Goal: Task Accomplishment & Management: Use online tool/utility

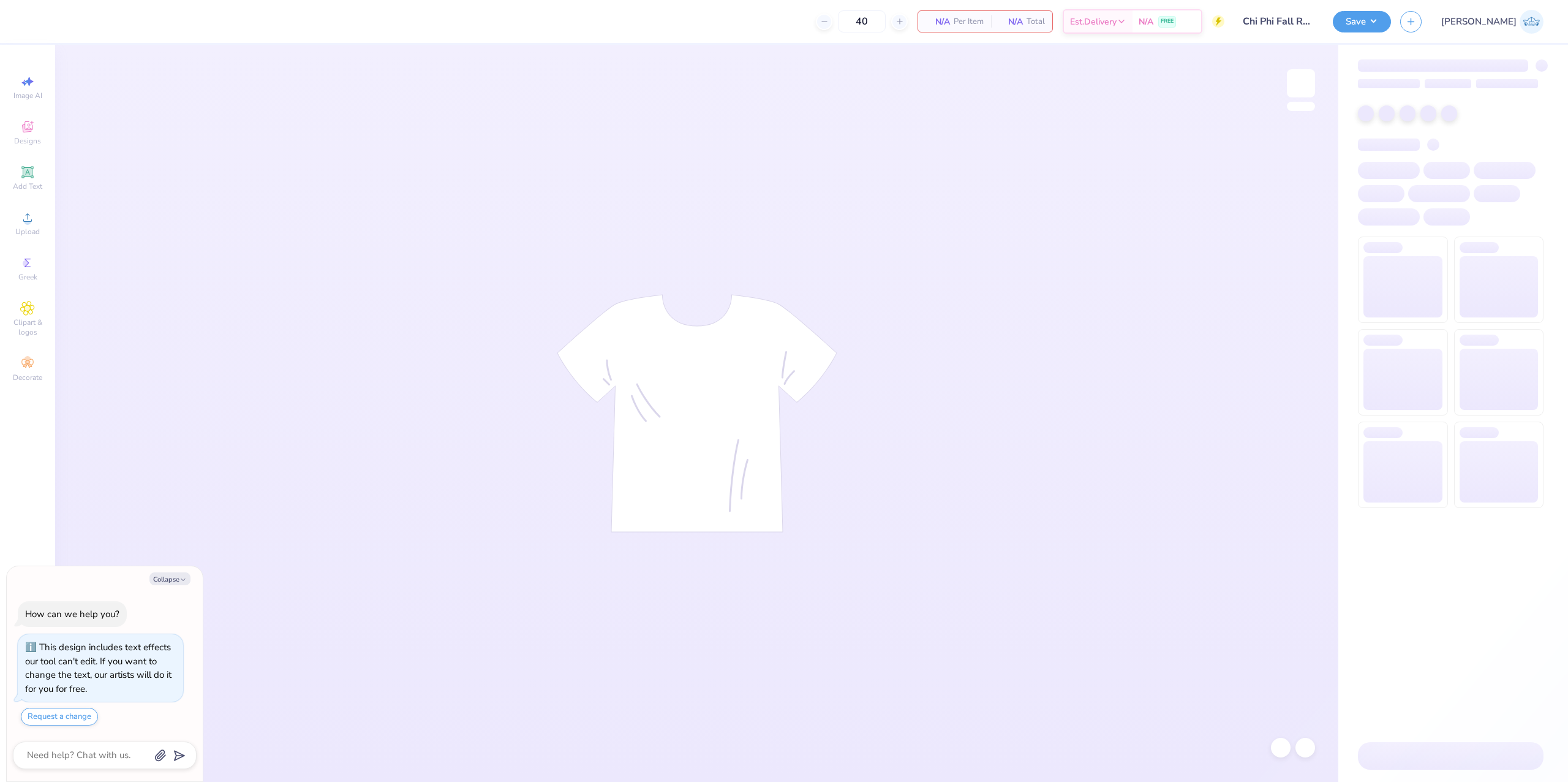
type textarea "x"
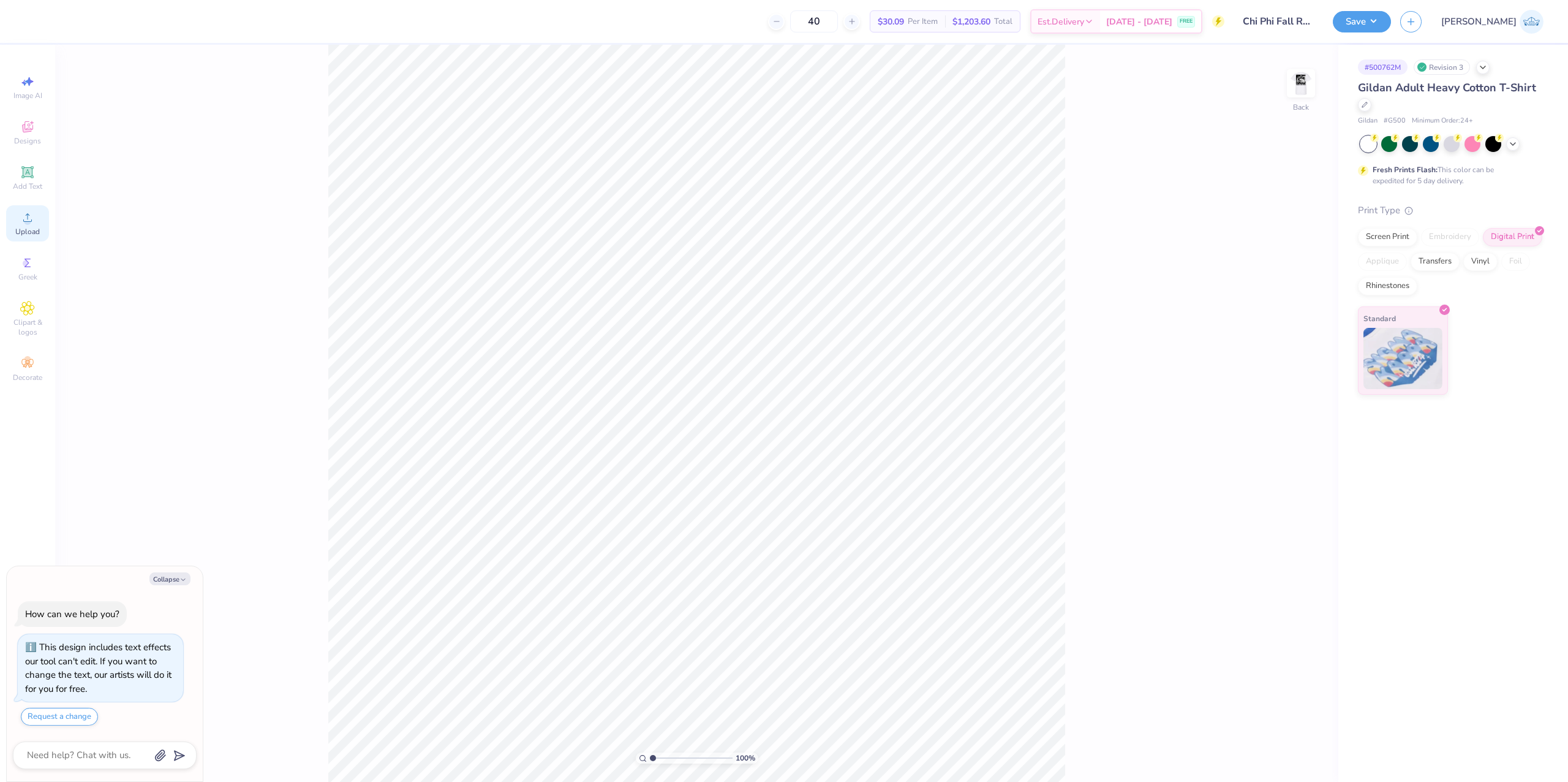
click at [27, 228] on span "Upload" at bounding box center [27, 232] width 24 height 10
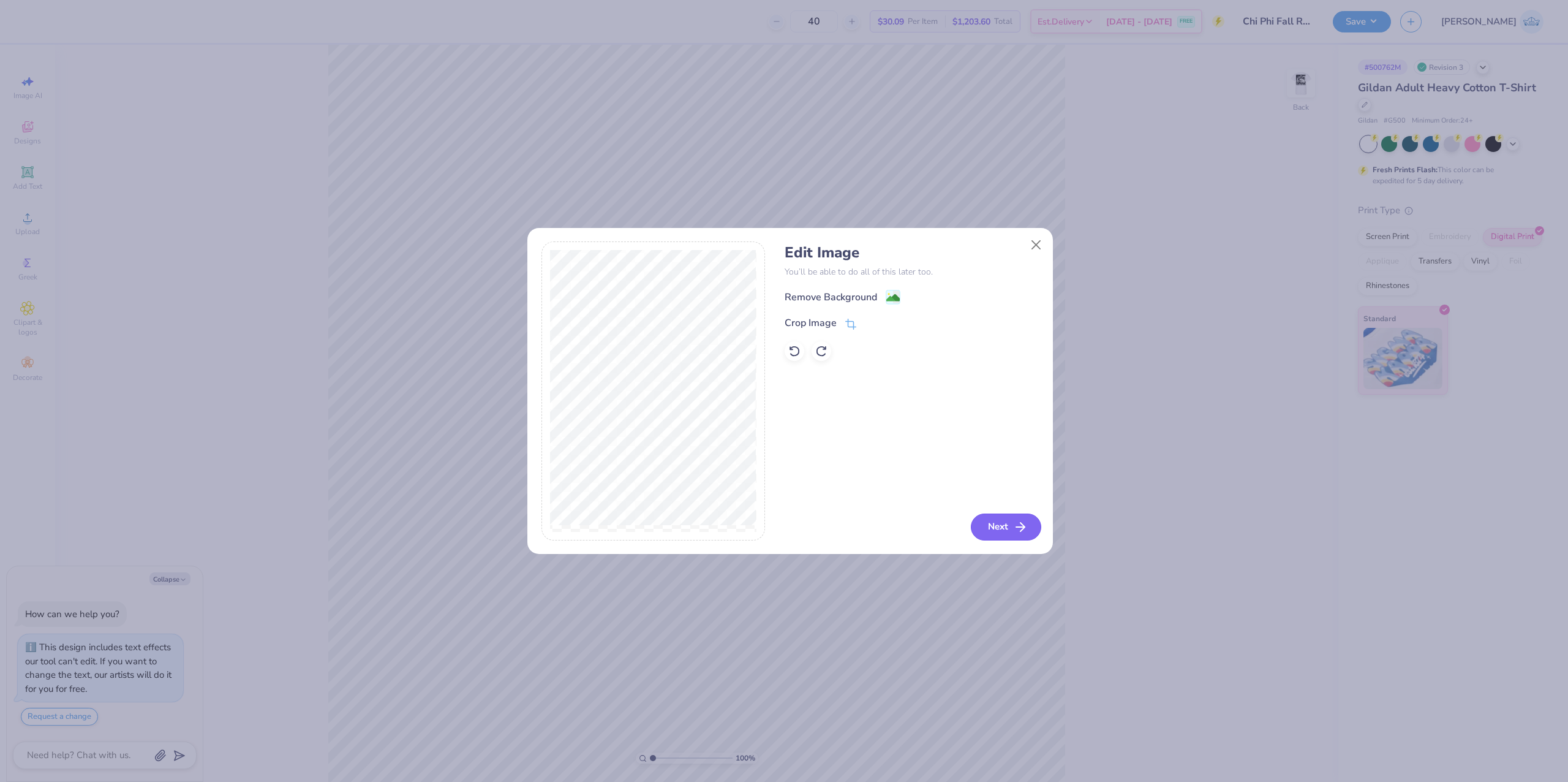
click at [983, 526] on button "Next" at bounding box center [1006, 527] width 71 height 27
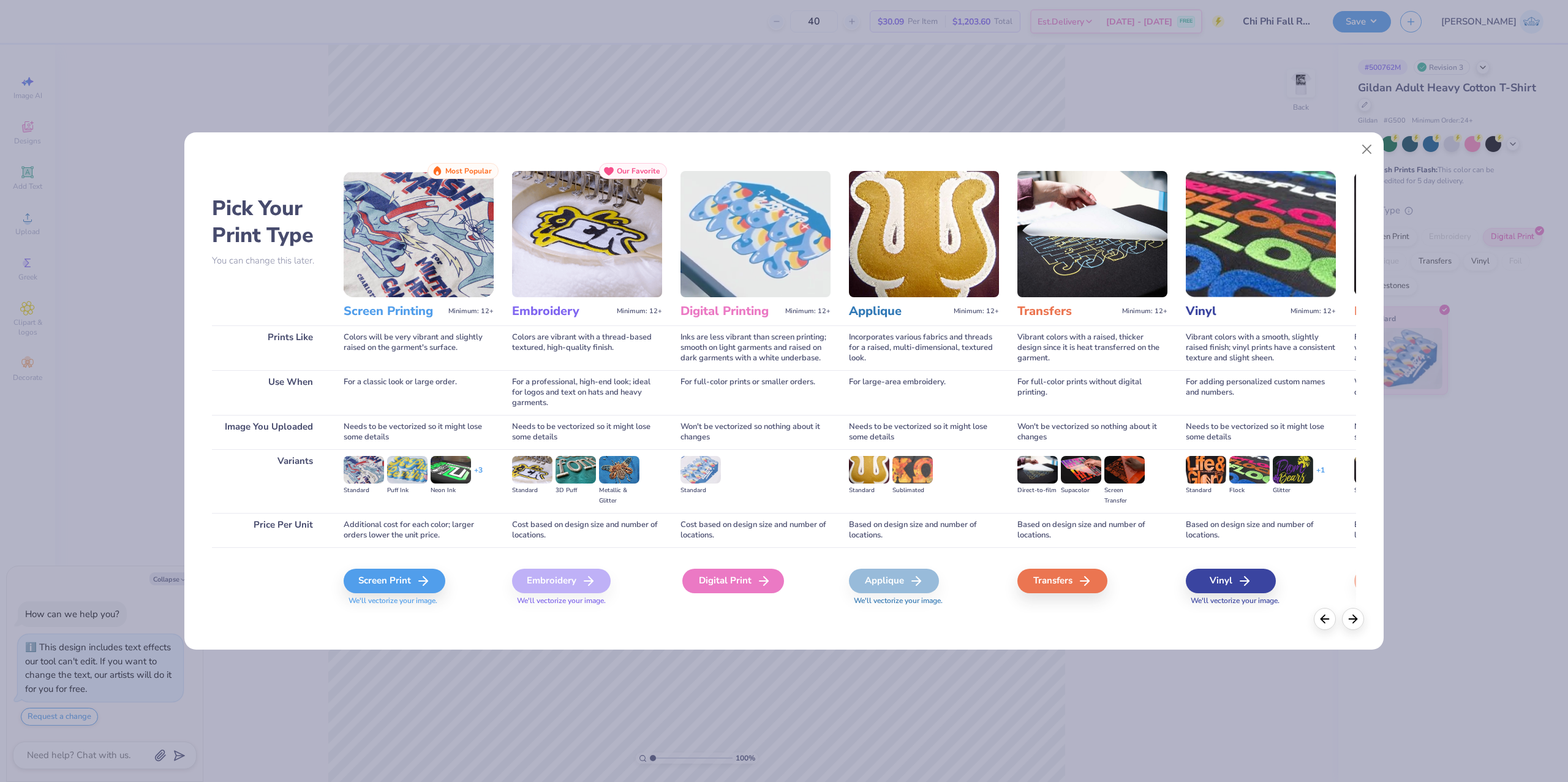
click at [731, 584] on div "Digital Print" at bounding box center [733, 580] width 102 height 24
type textarea "x"
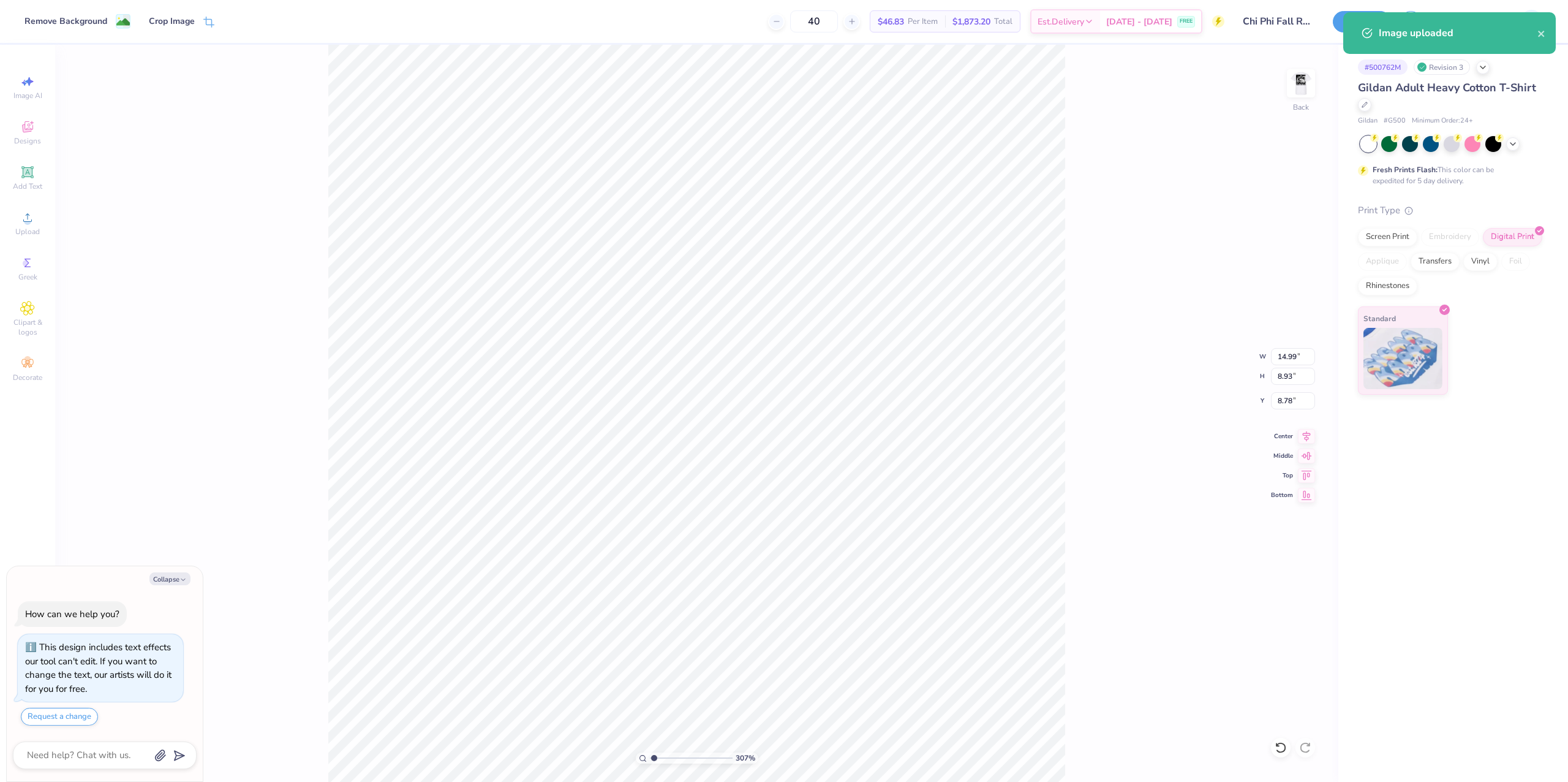
type input "1"
drag, startPoint x: 673, startPoint y: 756, endPoint x: 645, endPoint y: 775, distance: 33.8
click at [650, 764] on input "range" at bounding box center [691, 758] width 82 height 11
type textarea "x"
type input "7.06"
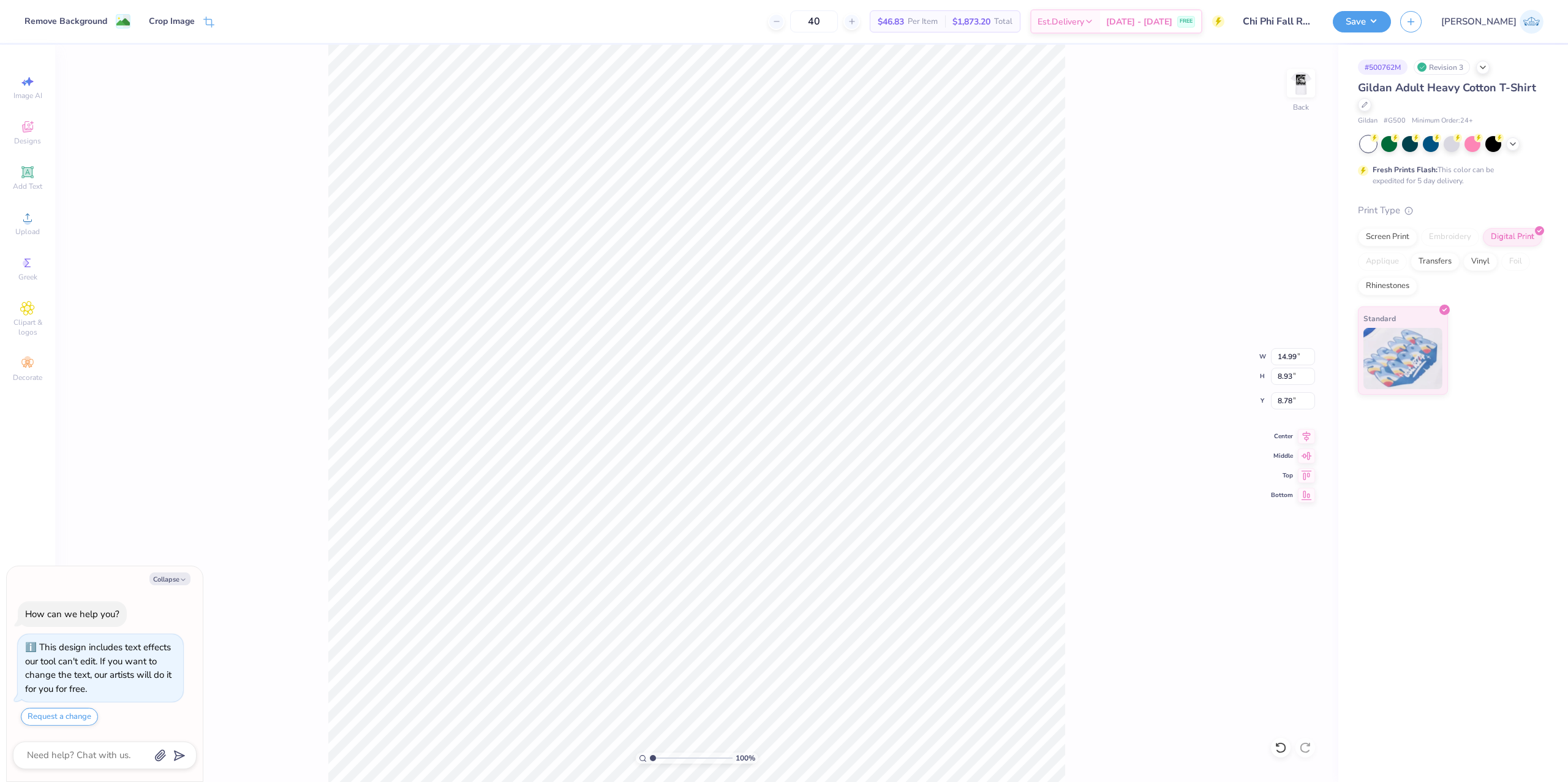
type input "4.21"
type input "8.79"
click at [1279, 360] on input "7.06" at bounding box center [1292, 356] width 44 height 18
type input "3.5"
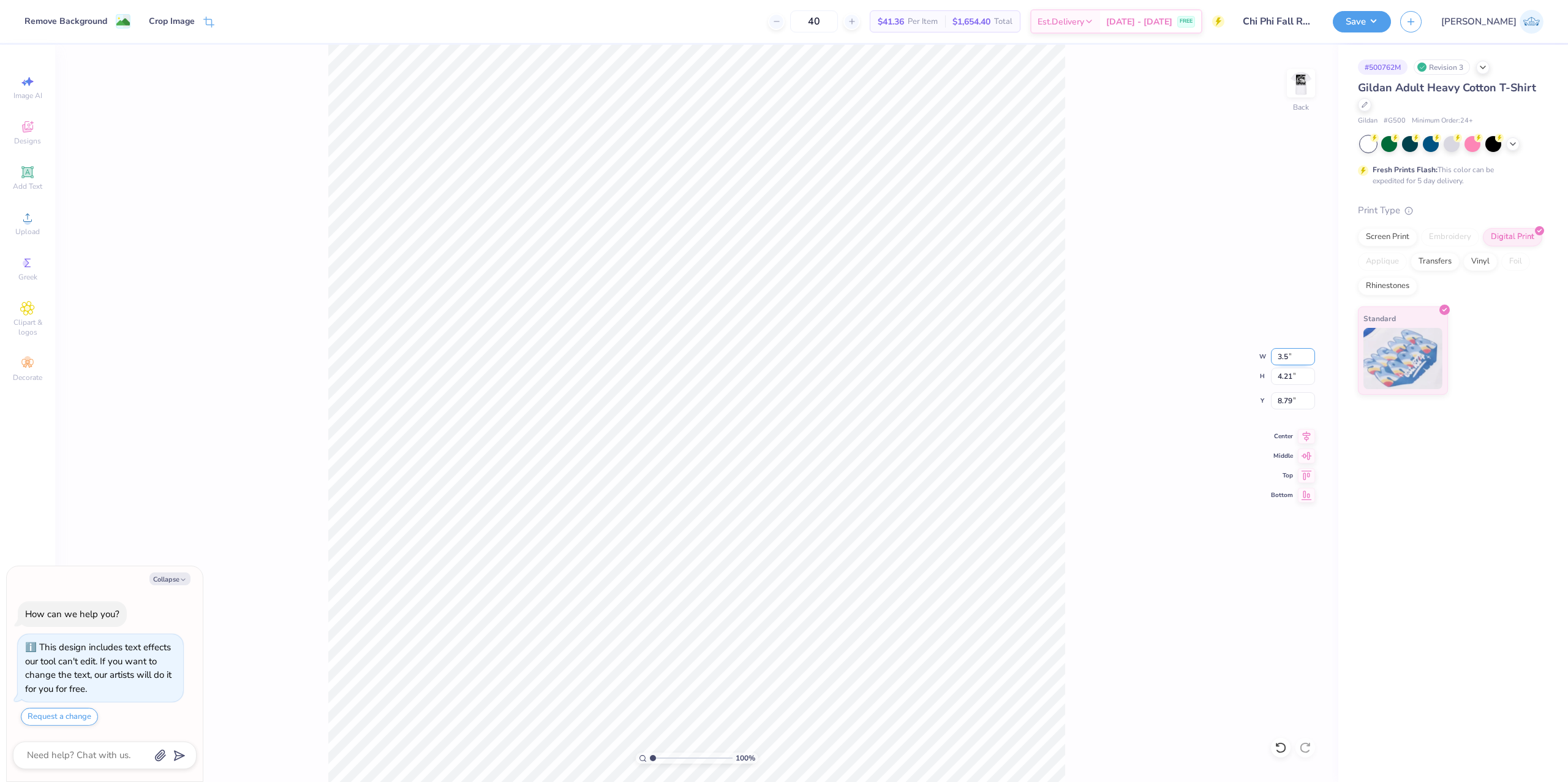
type textarea "x"
type input "3.50"
type textarea "x"
type input "2.09"
type input "9.85"
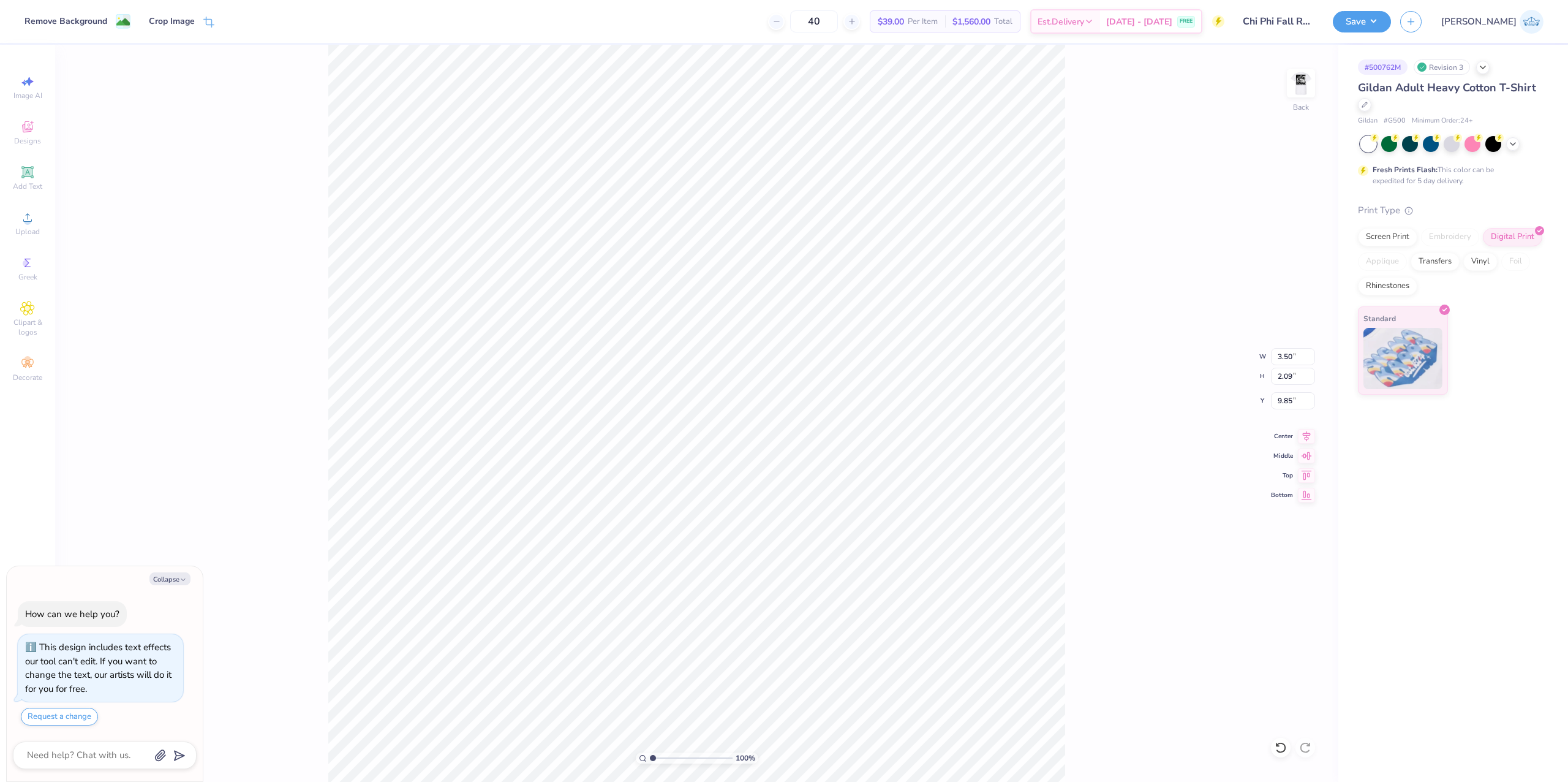
type textarea "x"
click at [1275, 399] on input "3.30" at bounding box center [1292, 400] width 44 height 18
type input "3"
type textarea "x"
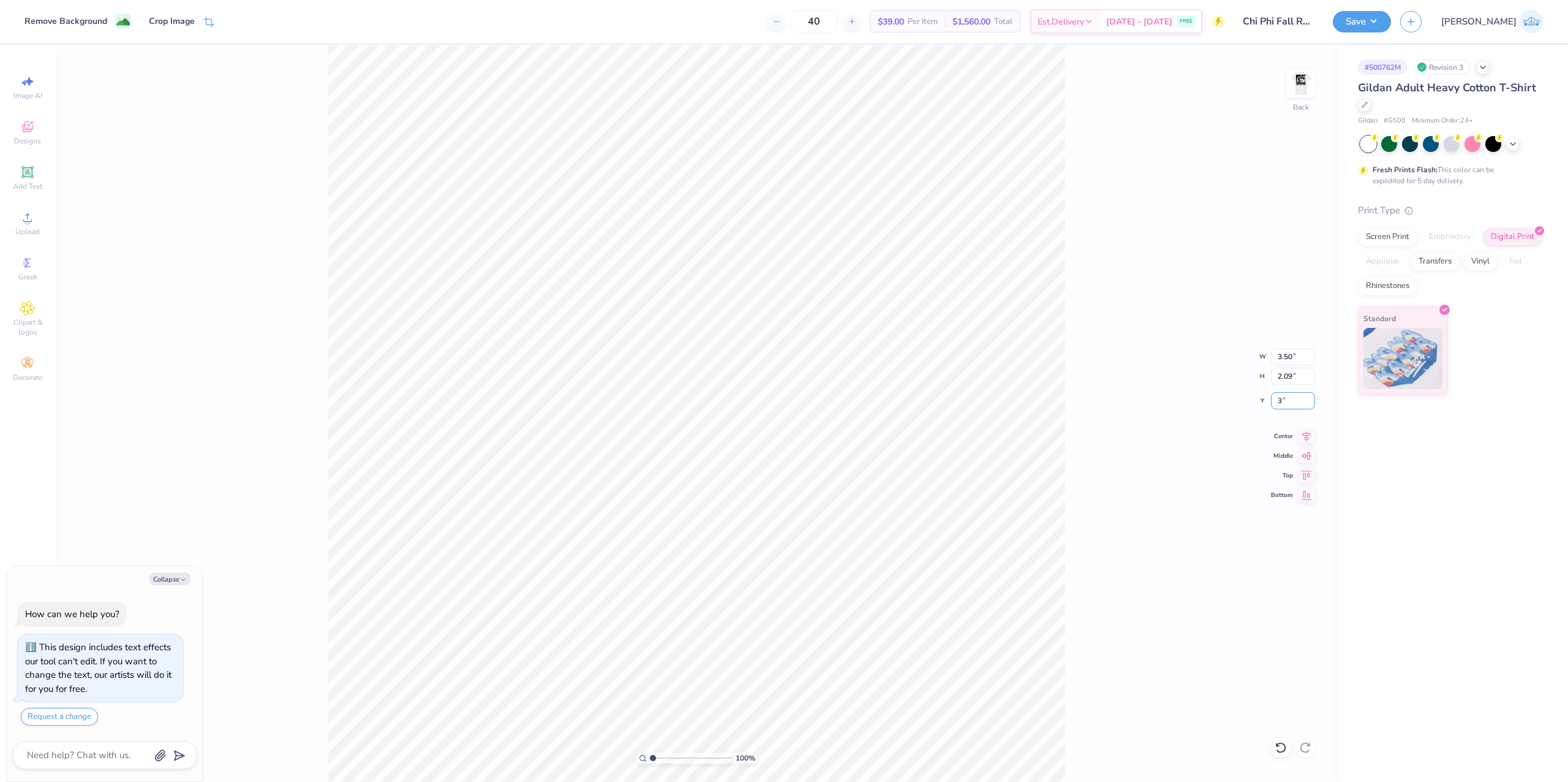
type input "3.00"
click at [1413, 8] on div "Save JA" at bounding box center [1450, 21] width 235 height 43
click at [1391, 13] on button "Save" at bounding box center [1361, 20] width 58 height 22
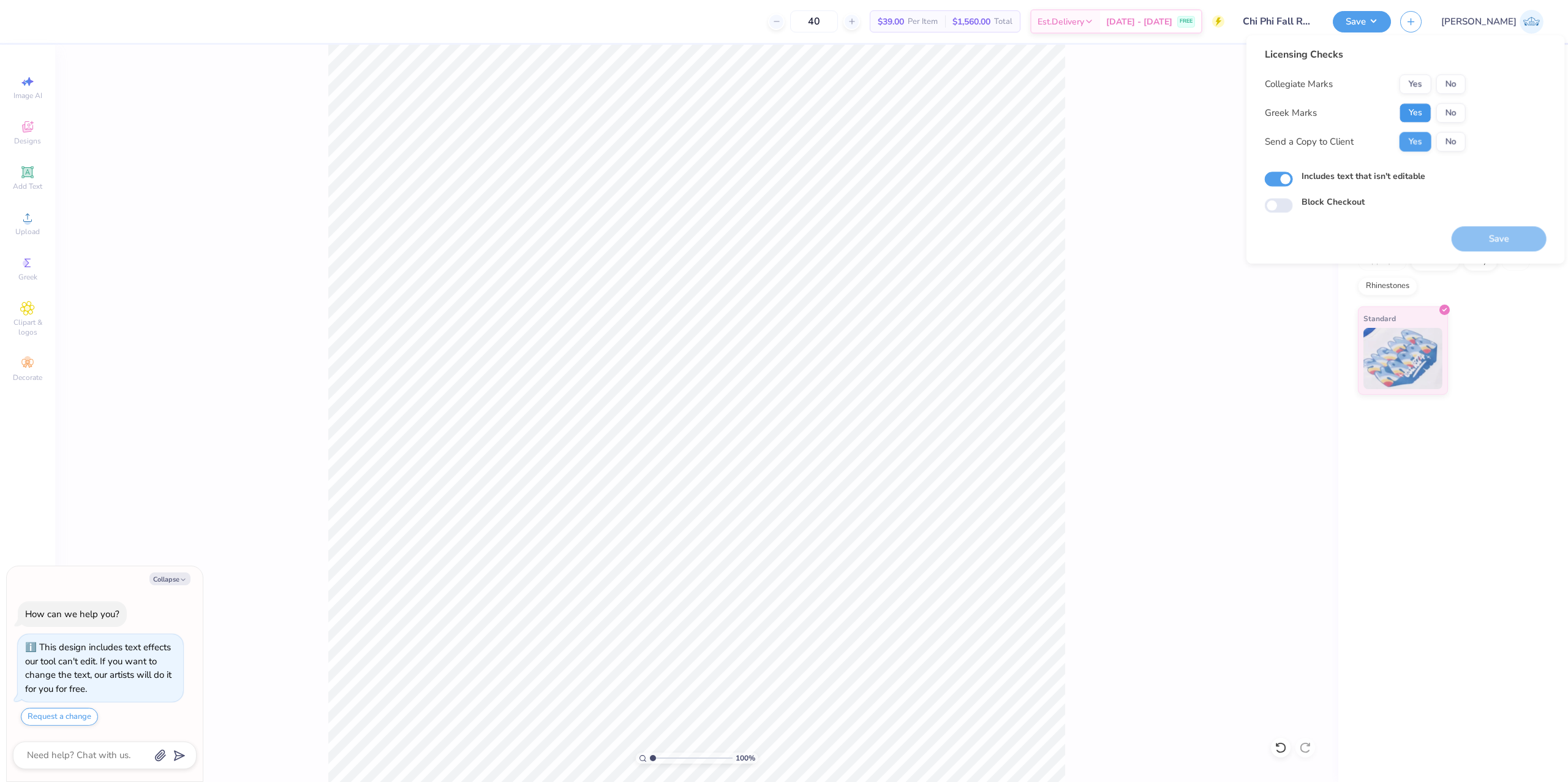
click at [1416, 108] on button "Yes" at bounding box center [1415, 113] width 32 height 20
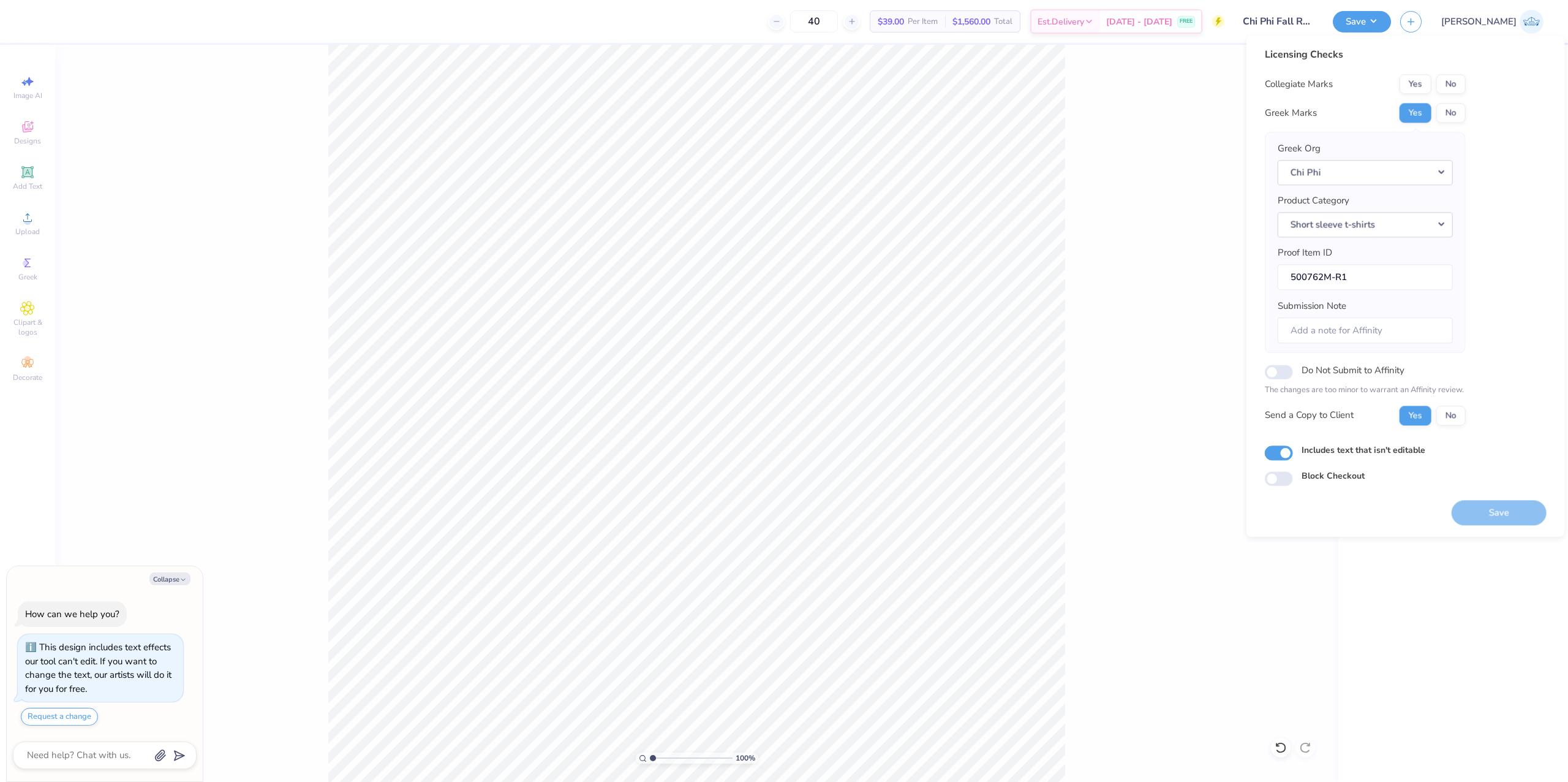
click at [1451, 88] on button "No" at bounding box center [1450, 84] width 29 height 20
type textarea "x"
click at [1482, 509] on button "Save" at bounding box center [1499, 513] width 95 height 25
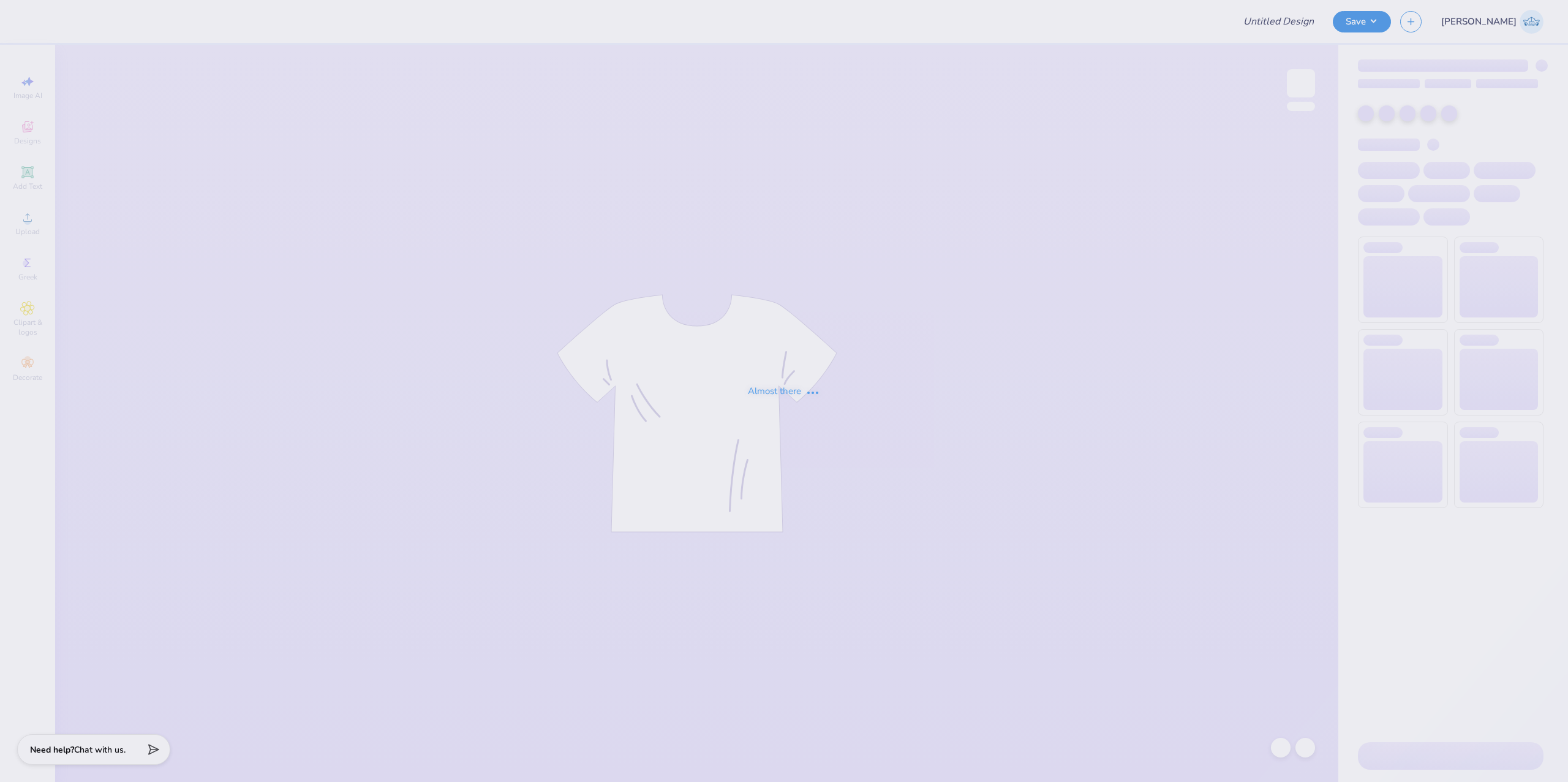
type input "Chi Phi Fall Rush 2025"
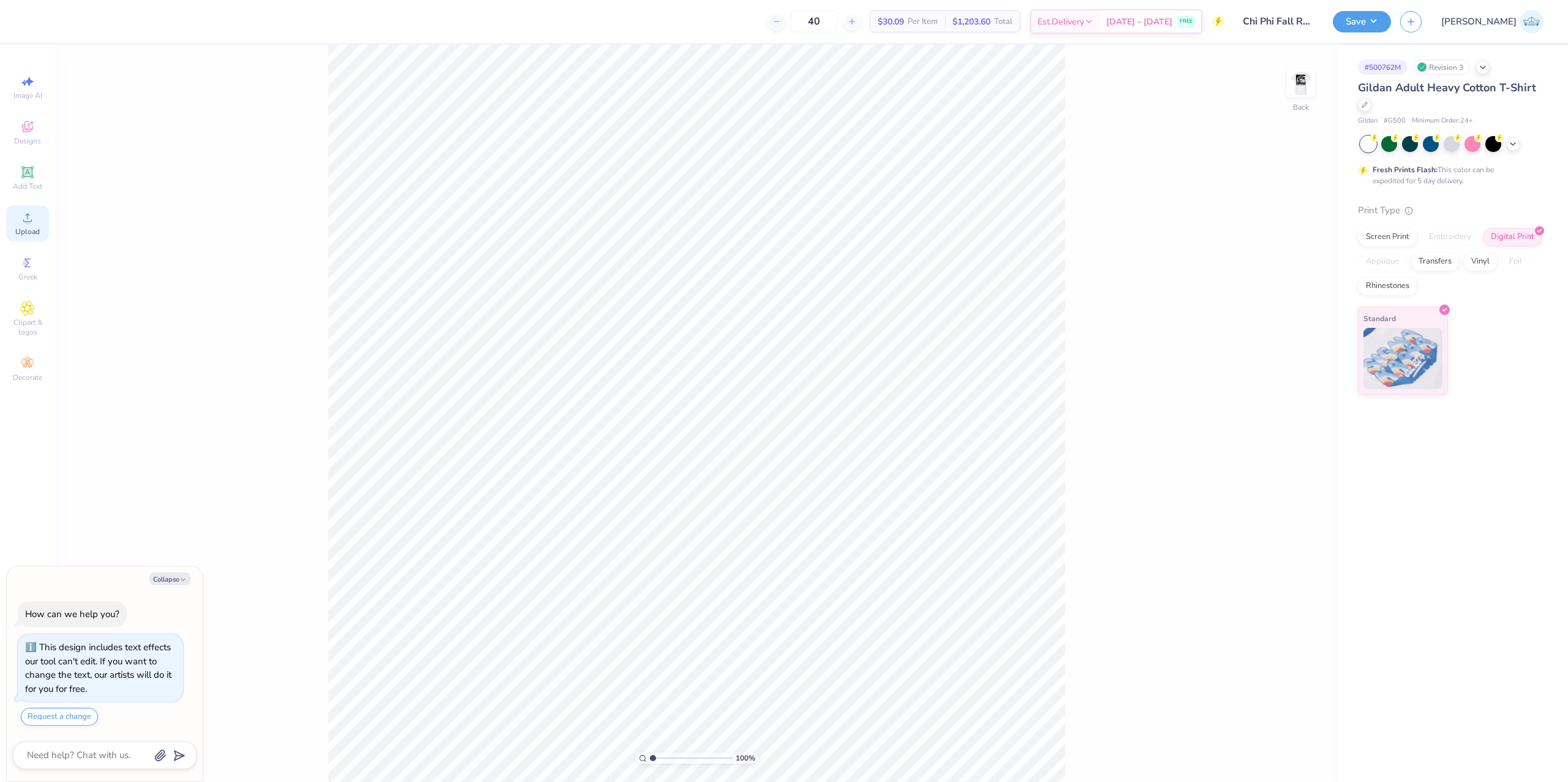
click at [24, 233] on span "Upload" at bounding box center [27, 232] width 24 height 10
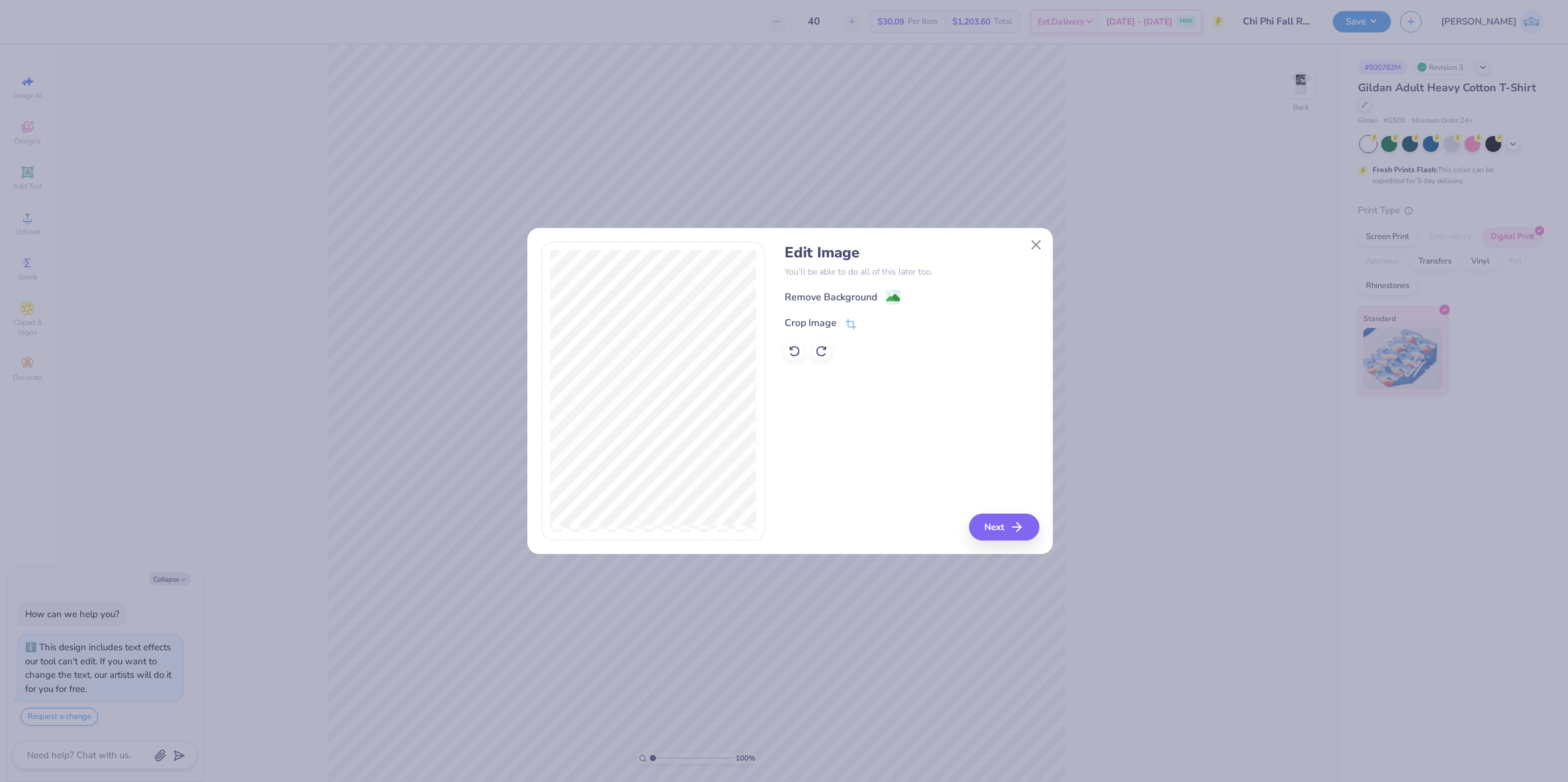
click at [999, 509] on div "Edit Image You’ll be able to do all of this later too. Remove Background Crop I…" at bounding box center [911, 391] width 254 height 299
click at [1010, 527] on button "Next" at bounding box center [1006, 527] width 71 height 27
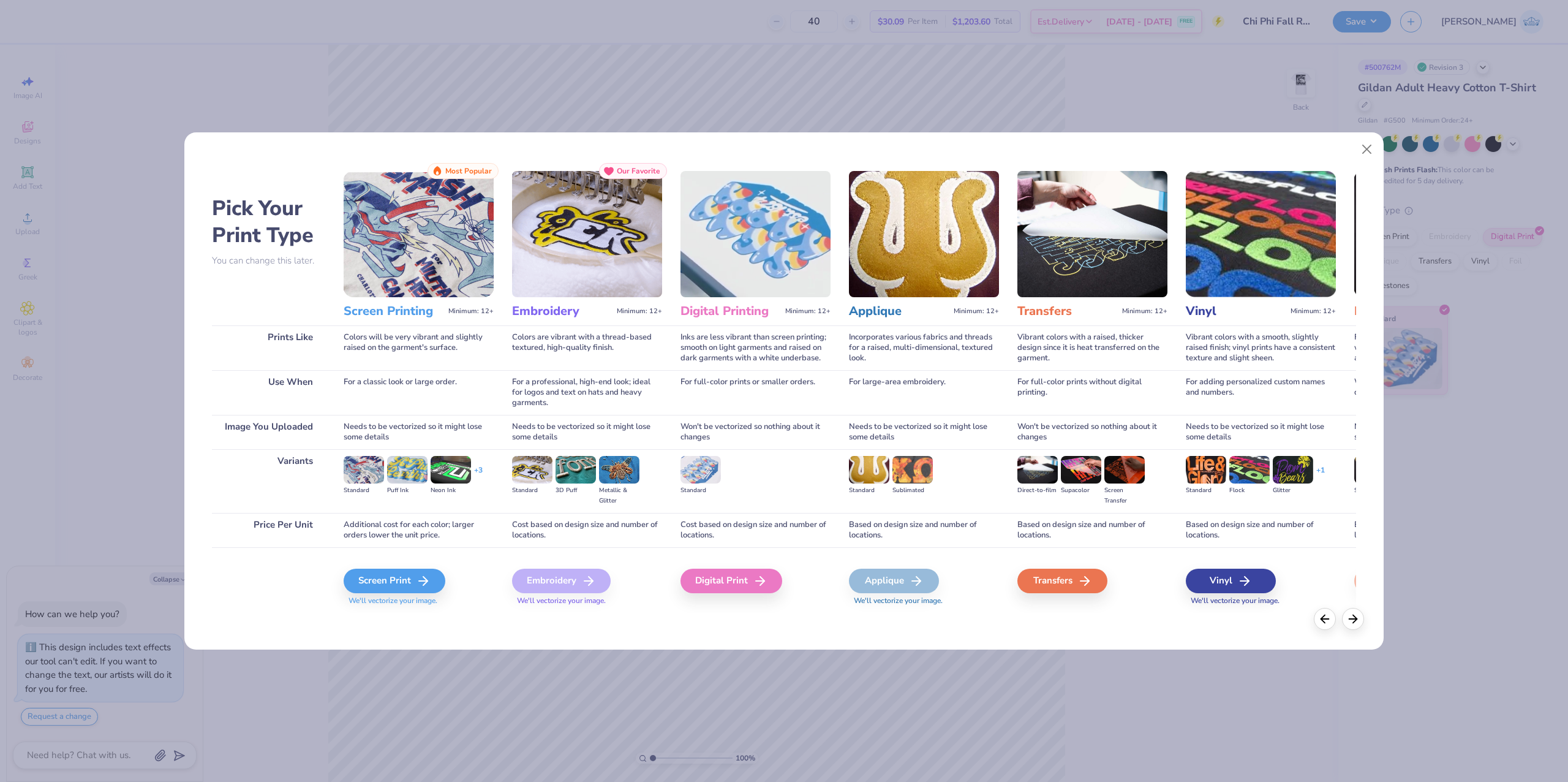
click at [758, 566] on div "Digital Print" at bounding box center [756, 579] width 150 height 66
click at [758, 569] on div "Digital Print" at bounding box center [733, 580] width 102 height 24
type textarea "x"
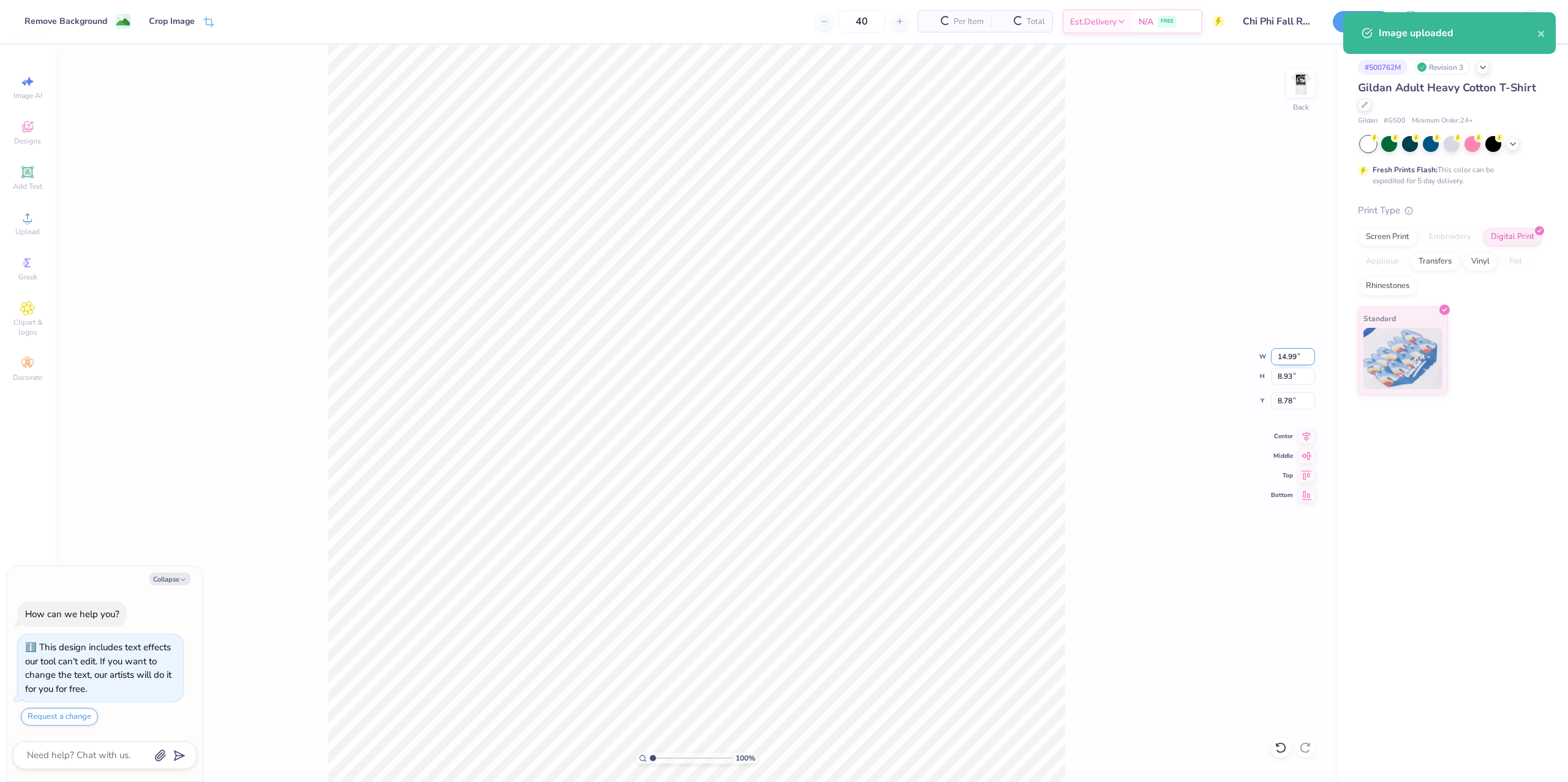
click at [1286, 355] on input "14.99" at bounding box center [1292, 356] width 44 height 18
type input "3.5"
type textarea "x"
type input "3.50"
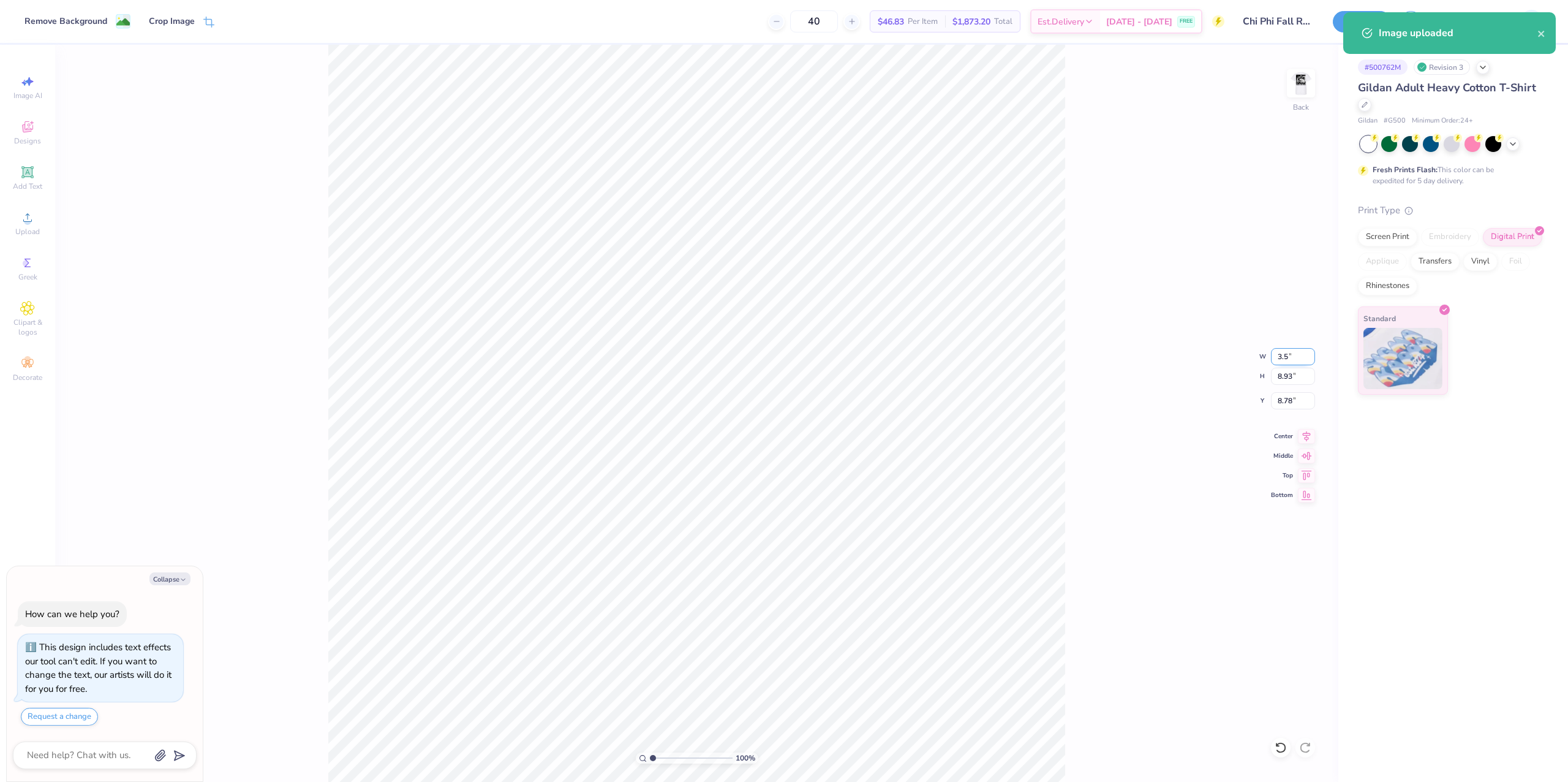
type input "2.09"
type input "12.21"
type textarea "x"
click at [1280, 407] on input "3.34" at bounding box center [1292, 400] width 44 height 18
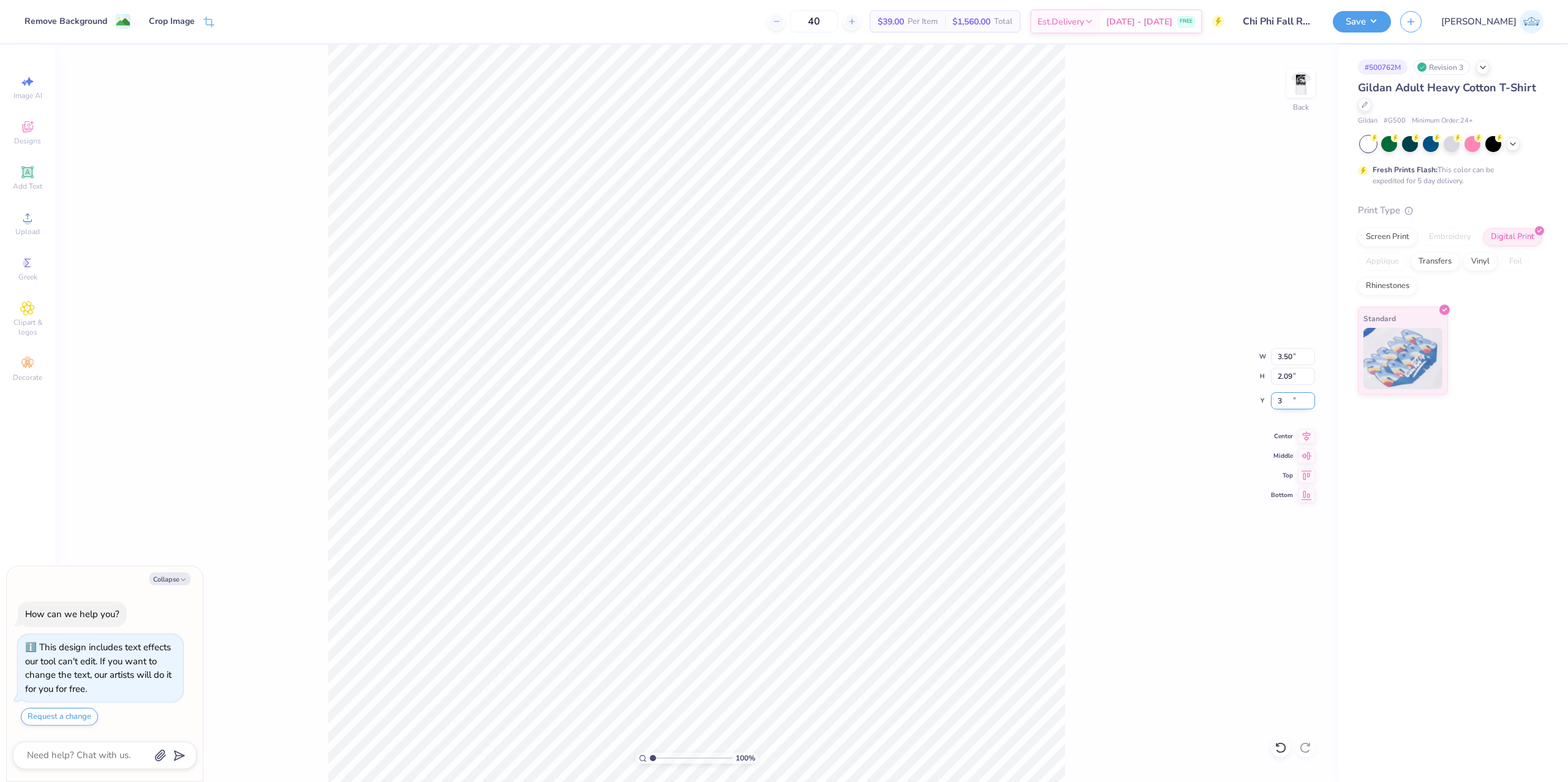
type input "3"
type textarea "x"
type input "3.00"
click at [1181, 380] on div "100 % Back W 3.50 3.50 " H 2.09 2.09 " Y 3.00 3.00 " Center Middle Top Bottom" at bounding box center [697, 414] width 1283 height 737
click at [1291, 78] on img at bounding box center [1301, 83] width 49 height 49
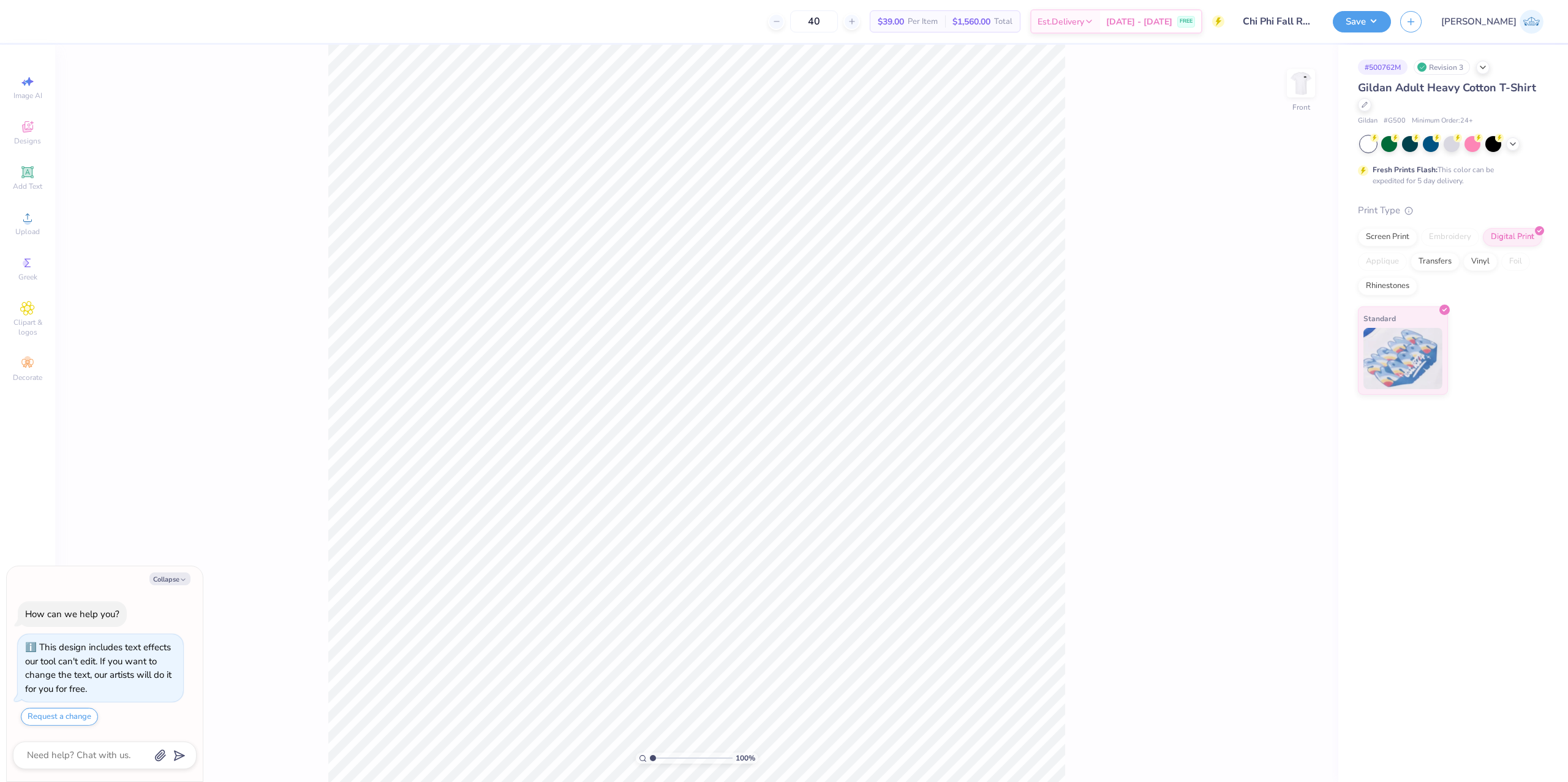
drag, startPoint x: 1071, startPoint y: 72, endPoint x: 295, endPoint y: 693, distance: 993.9
click at [295, 693] on div "100 % Front" at bounding box center [697, 414] width 1283 height 737
click at [1270, 376] on div "100 % Front W 12.68 12.68 " H 13.69 13.69 " Y 2.65 2.65 " Center Middle Top Bot…" at bounding box center [697, 414] width 1283 height 737
type textarea "x"
click at [1282, 363] on input "12.68" at bounding box center [1292, 366] width 44 height 18
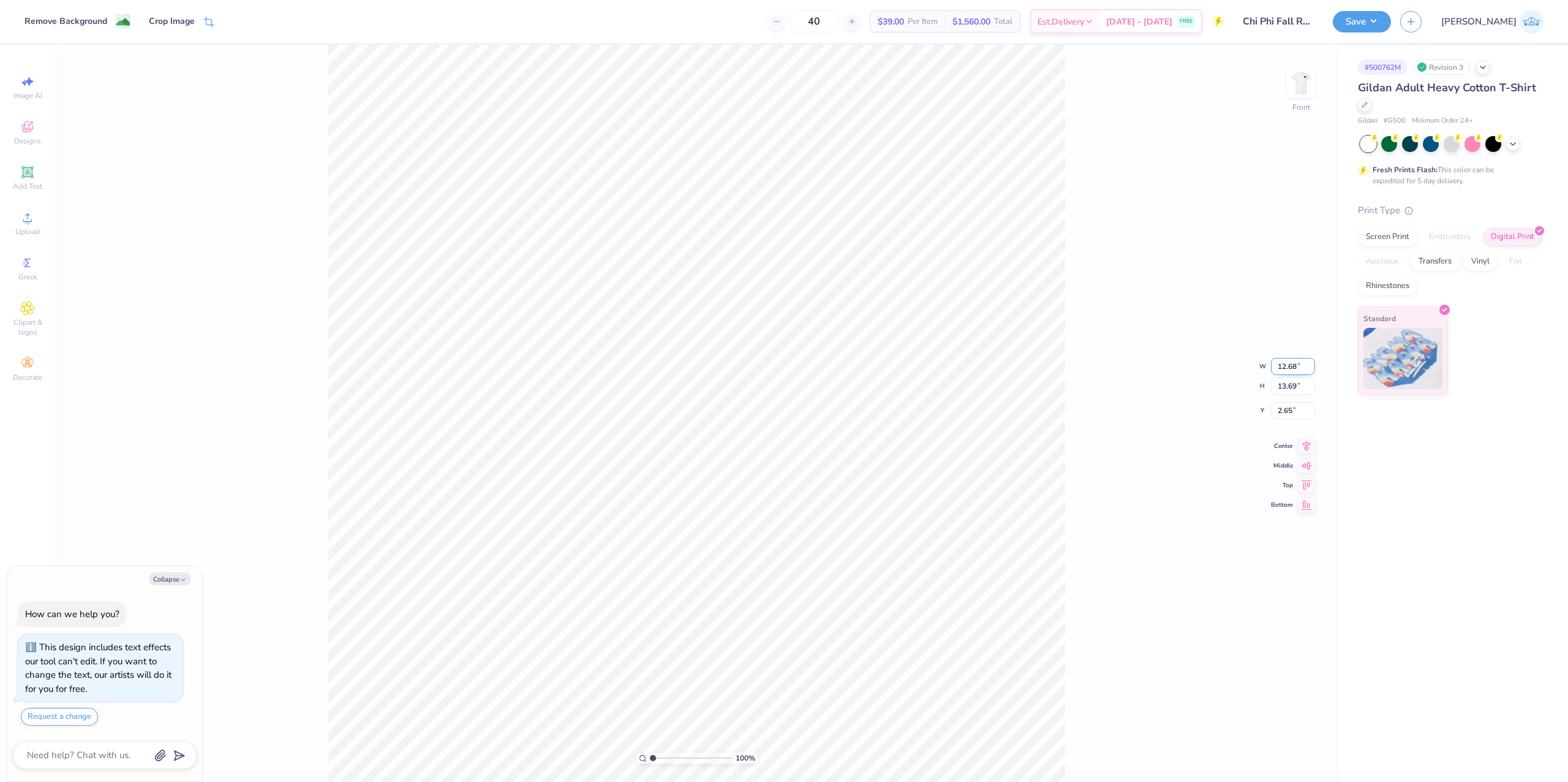
click at [1282, 363] on input "12.68" at bounding box center [1292, 366] width 44 height 18
type input "12"
type textarea "x"
type input "12.00"
type input "12.96"
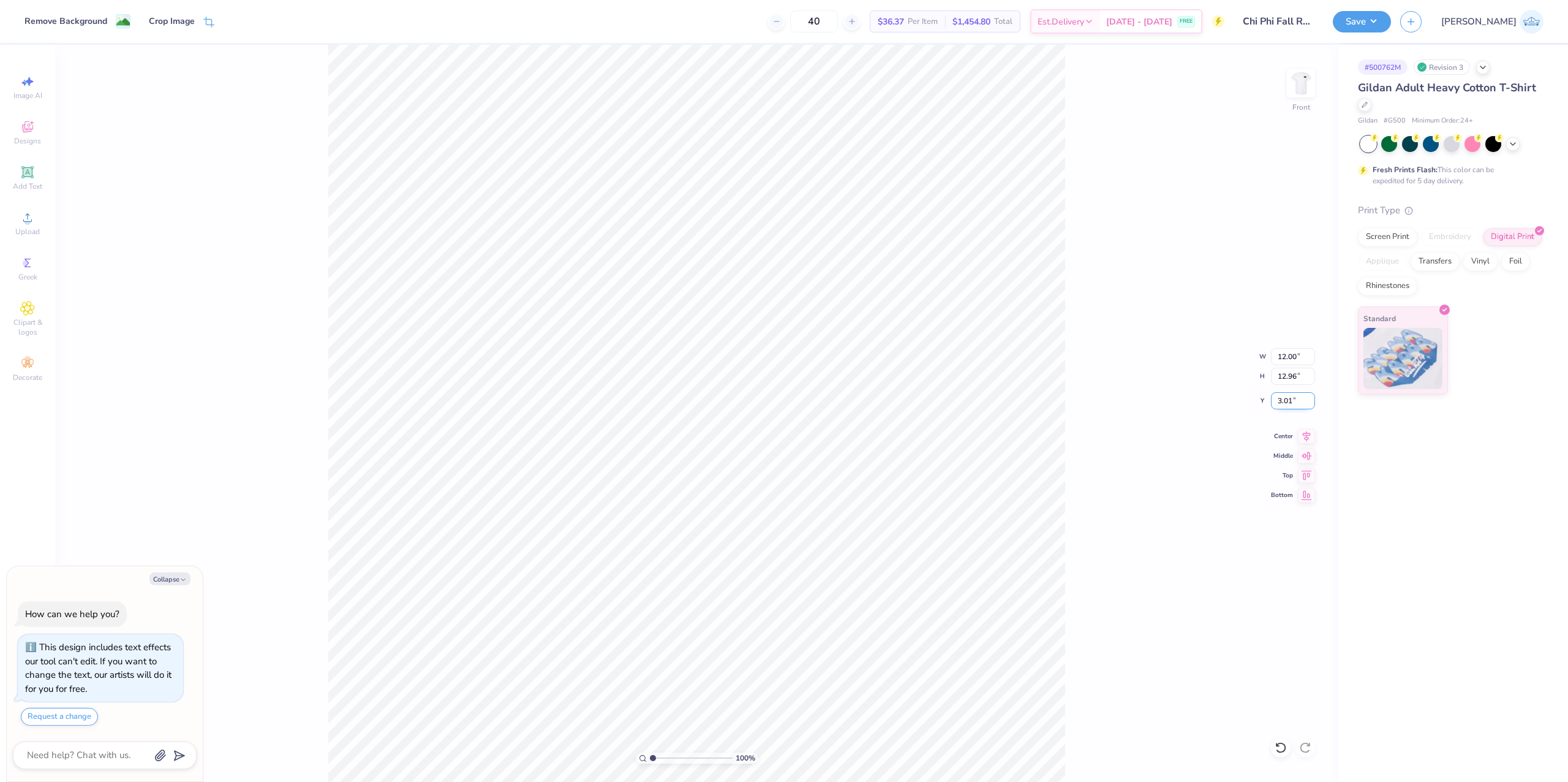
click at [1282, 404] on input "3.01" at bounding box center [1292, 400] width 44 height 18
type input "3"
type textarea "x"
type input "3.00"
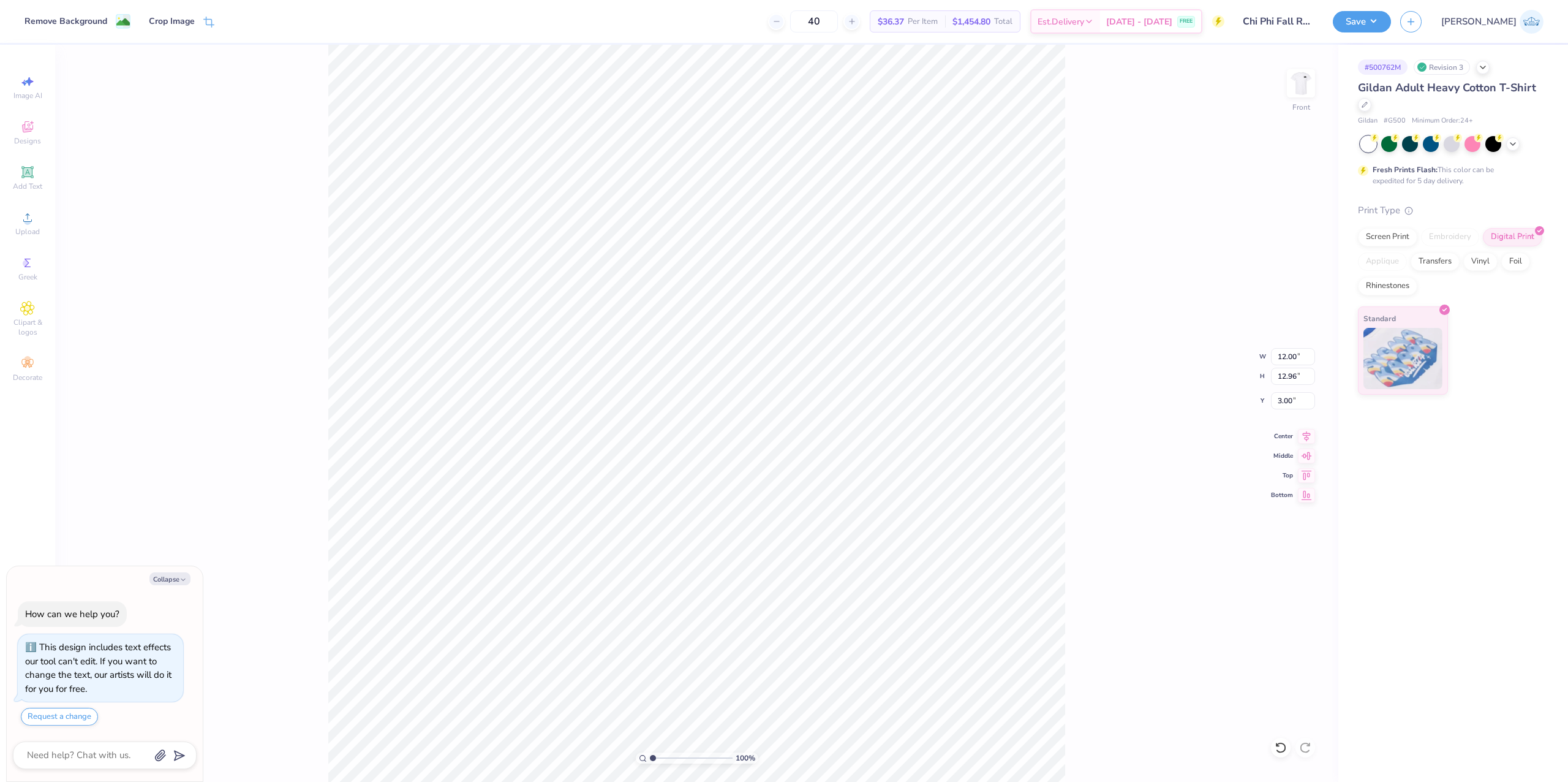
click at [1071, 485] on div "100 % Front W 12.00 12.00 " H 12.96 12.96 " Y 3.00 3.00 " Center Middle Top Bot…" at bounding box center [697, 414] width 1283 height 737
click at [1306, 89] on img at bounding box center [1301, 83] width 49 height 49
type textarea "x"
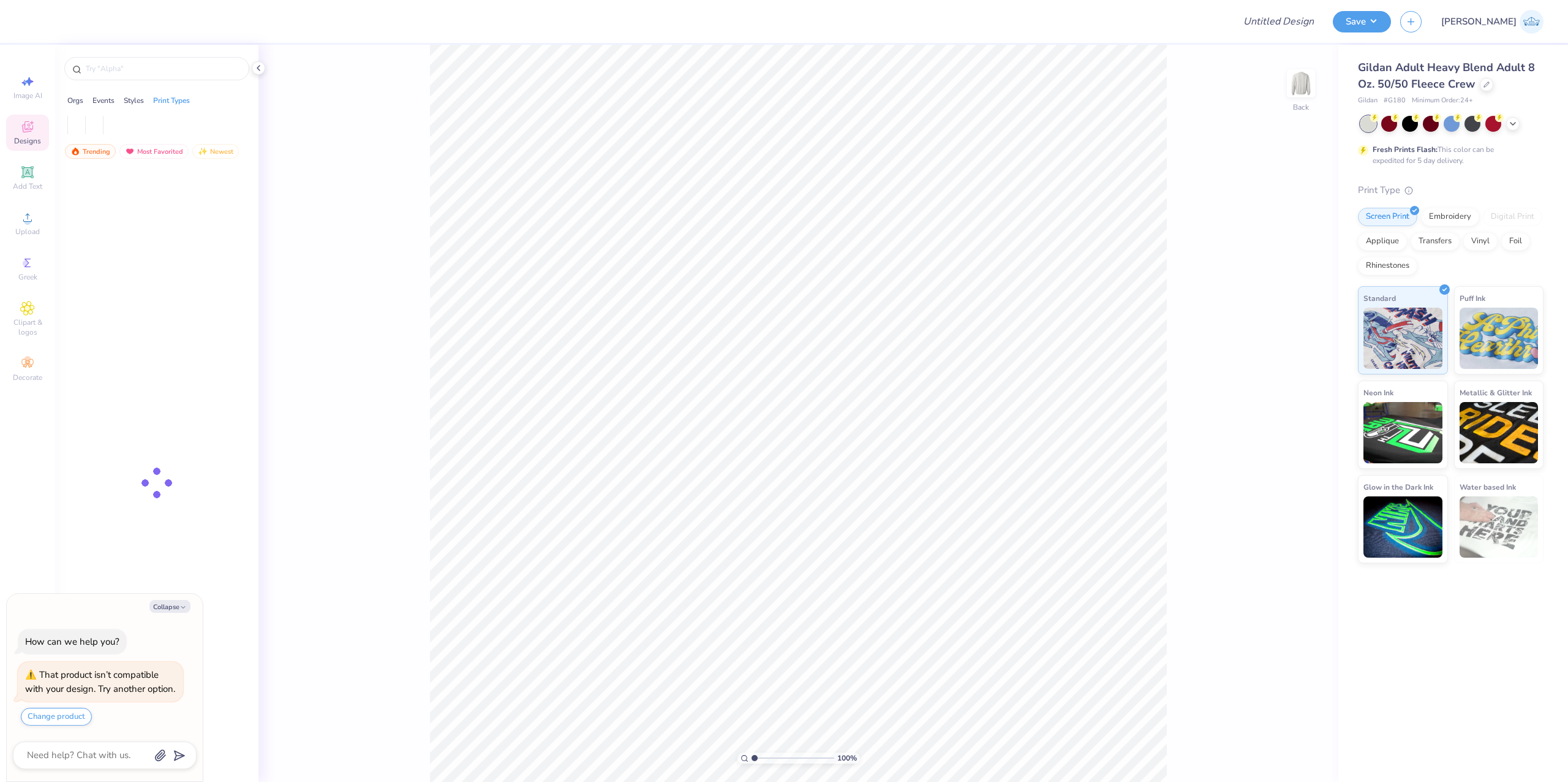
type textarea "x"
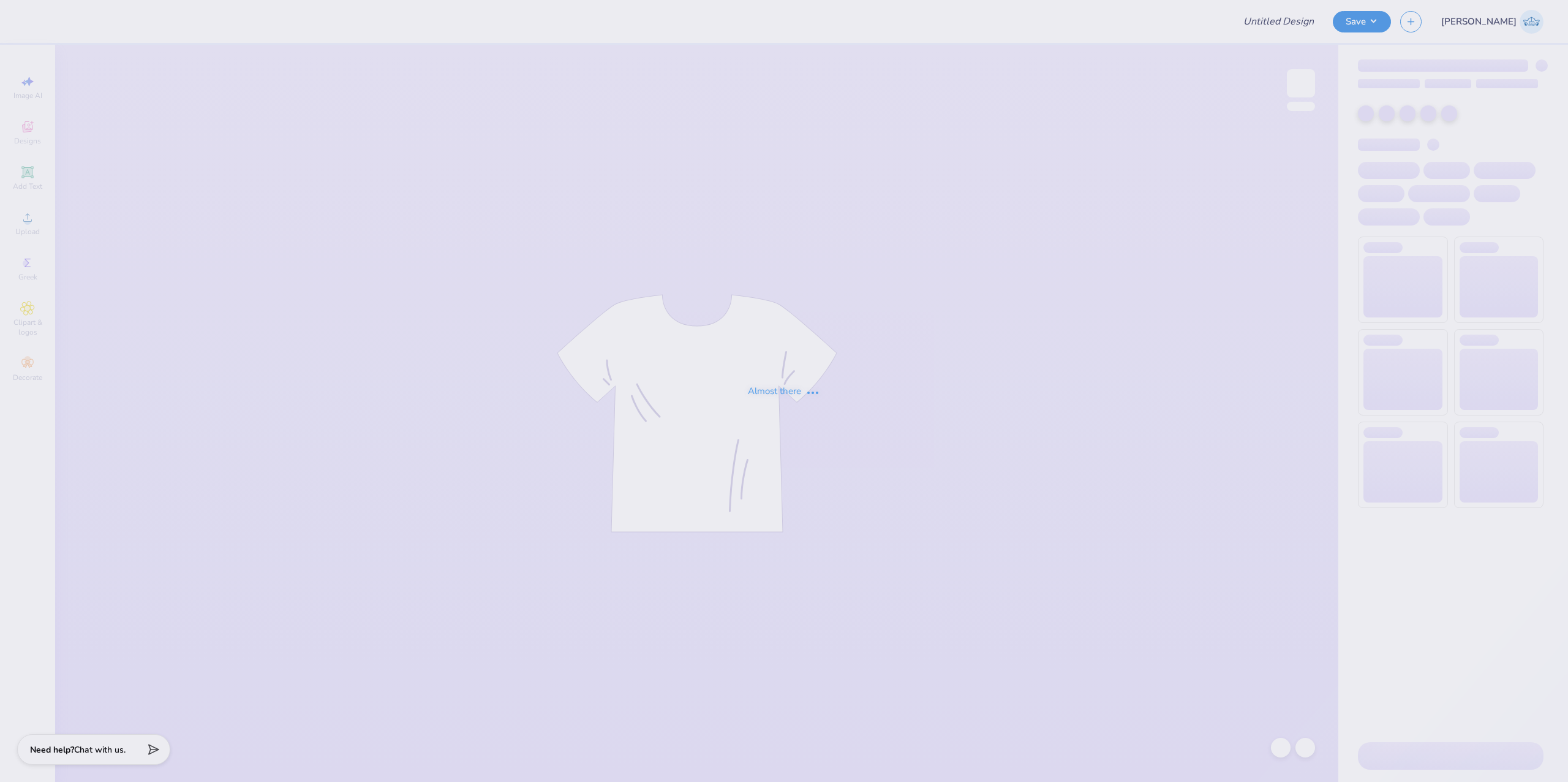
type input "[PERSON_NAME] : [US_STATE][GEOGRAPHIC_DATA]: [GEOGRAPHIC_DATA]"
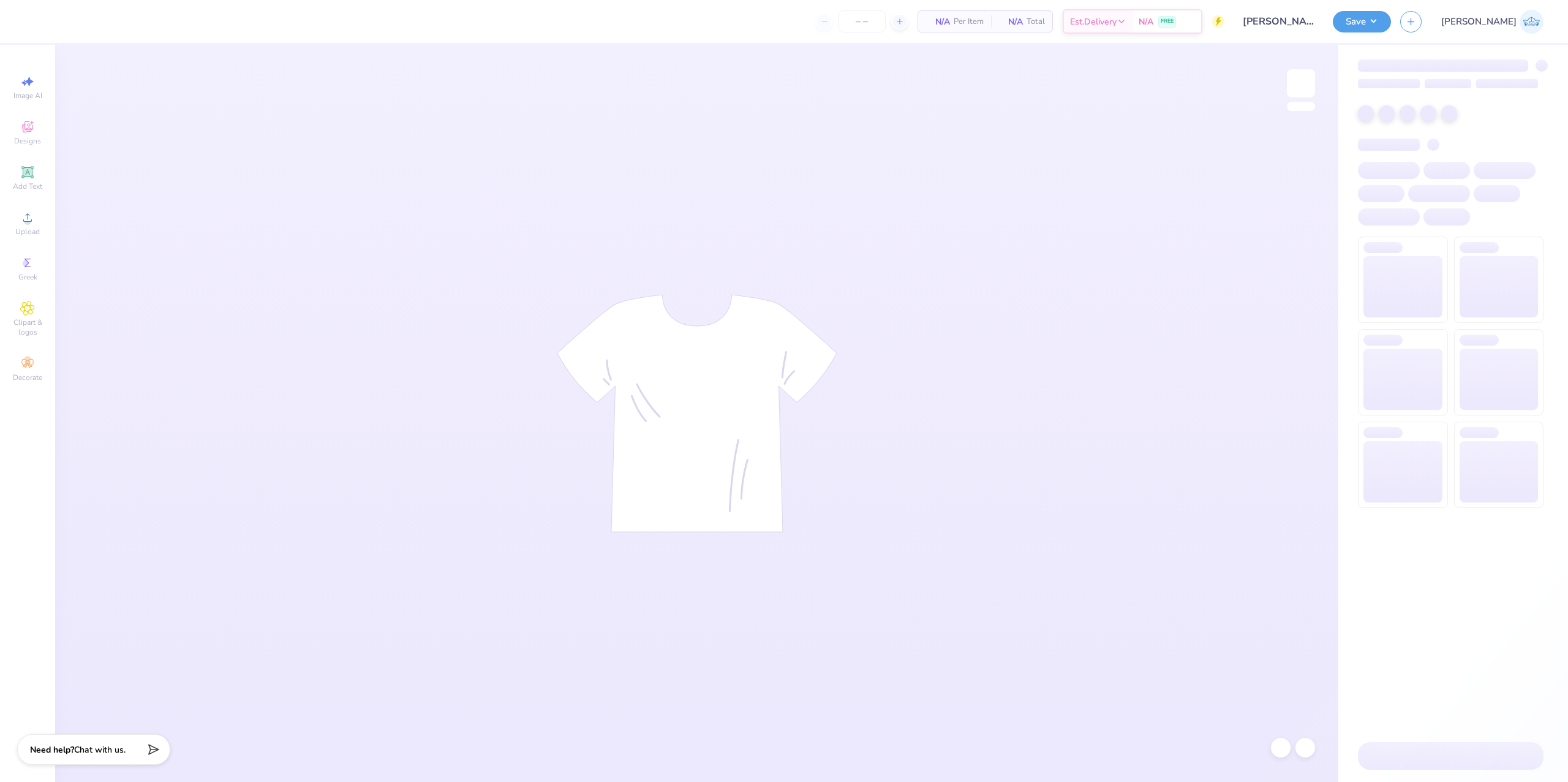
type input "24"
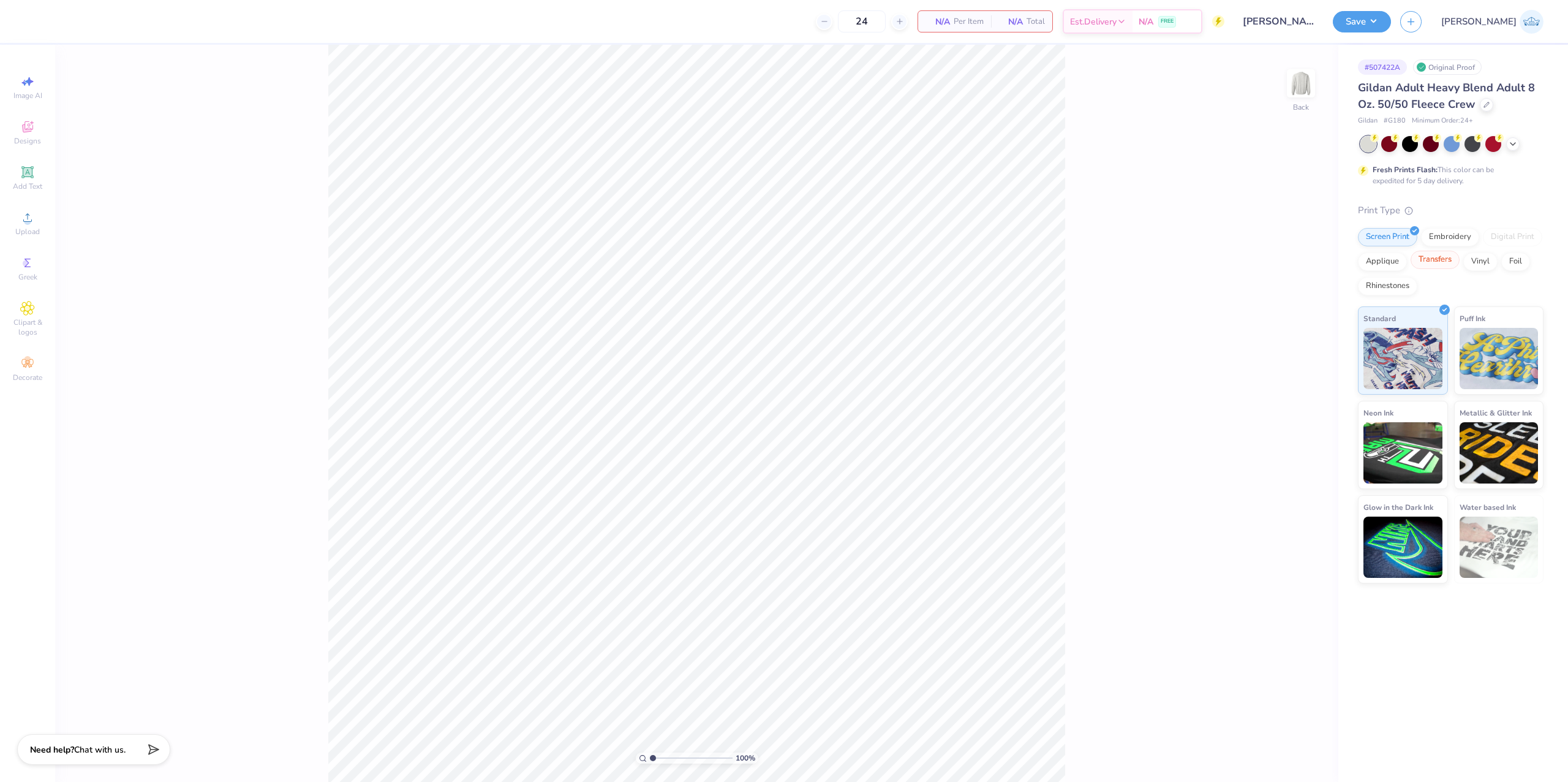
click at [1429, 260] on div "Transfers" at bounding box center [1435, 260] width 49 height 18
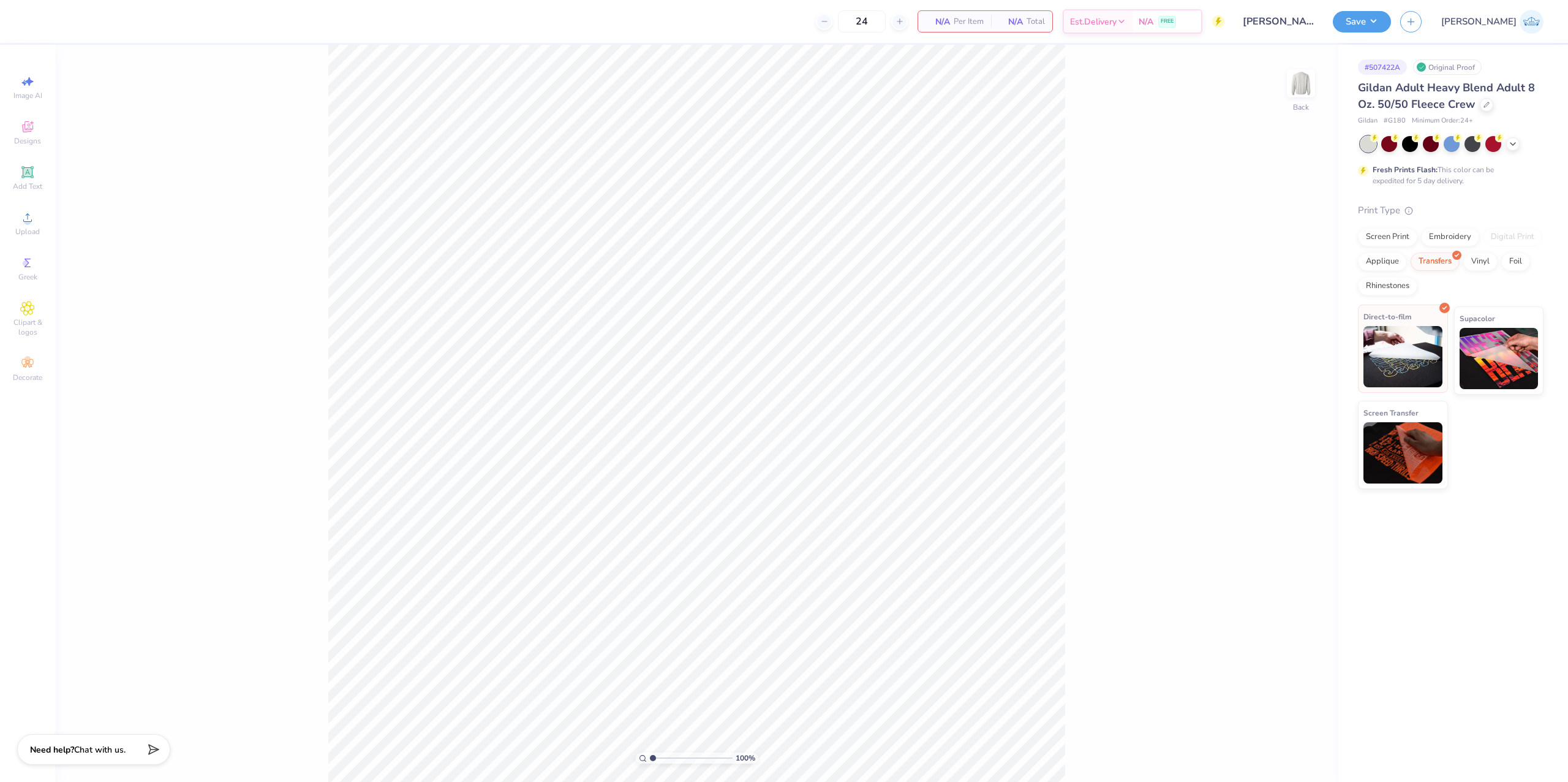
click at [1468, 360] on img at bounding box center [1498, 358] width 79 height 61
click at [31, 138] on span "Designs" at bounding box center [27, 141] width 27 height 10
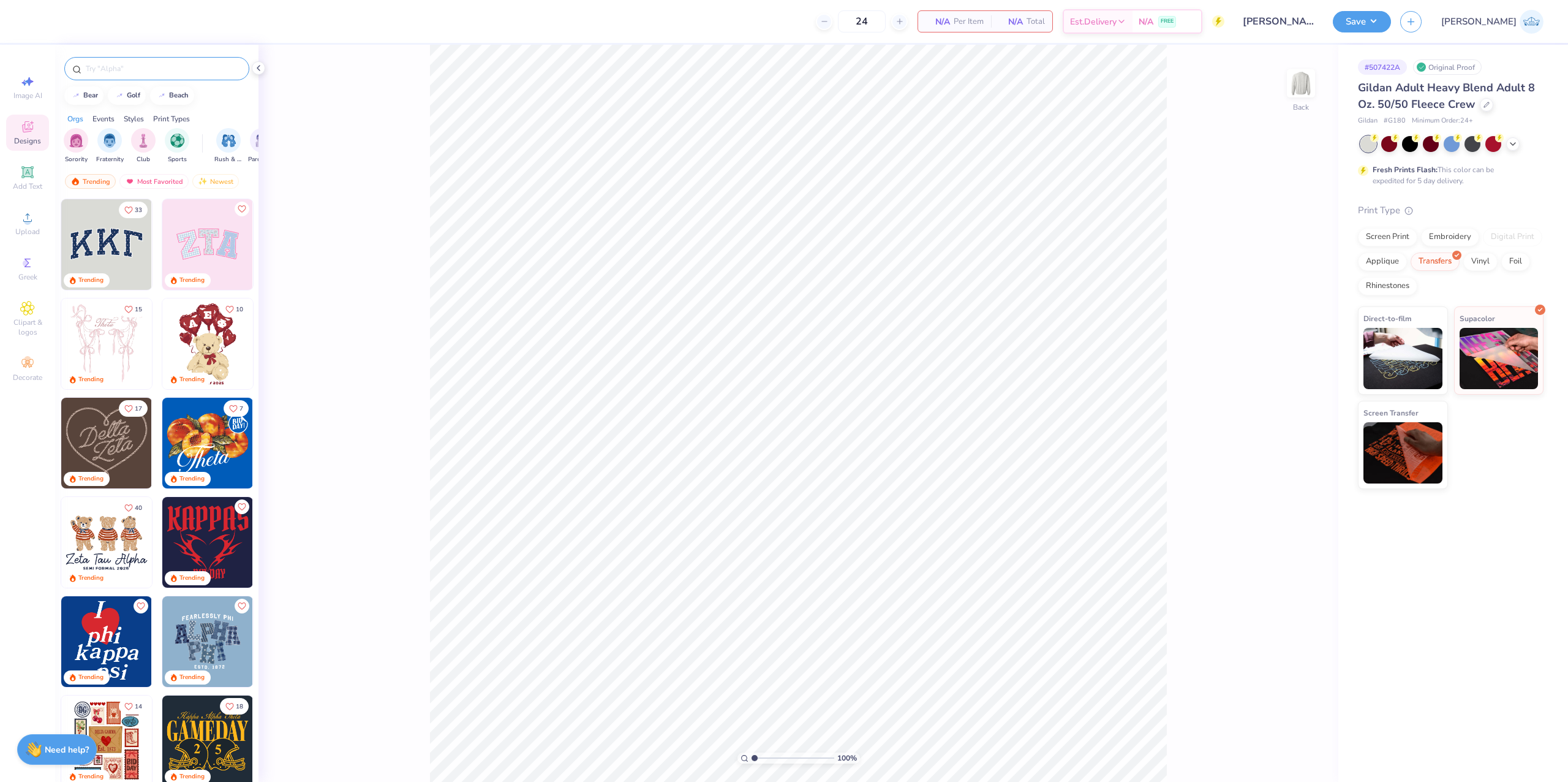
click at [121, 67] on input "text" at bounding box center [162, 68] width 157 height 13
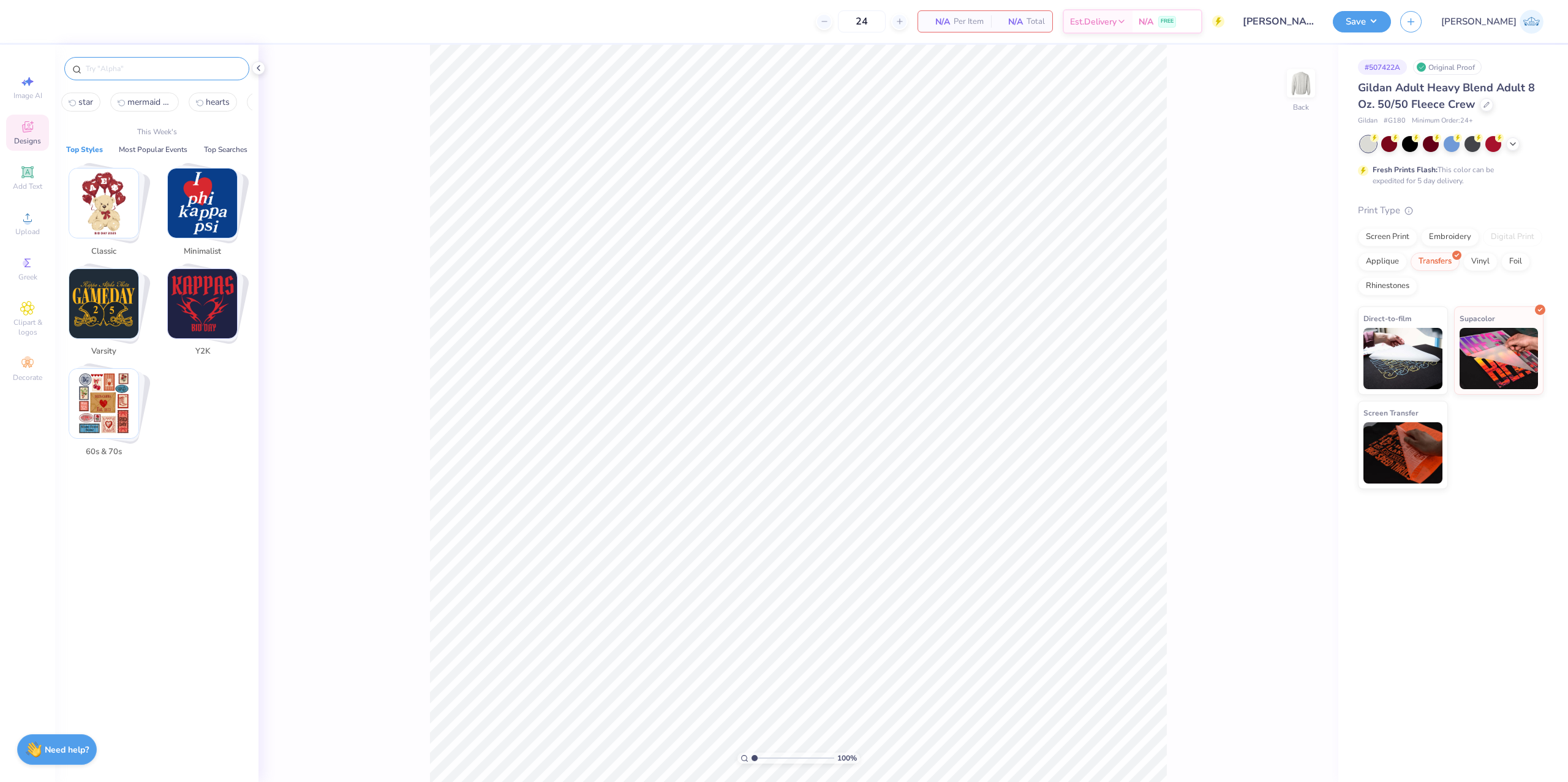
paste input "Kappa Delta Road Trip Crewneck Sweatshirt"
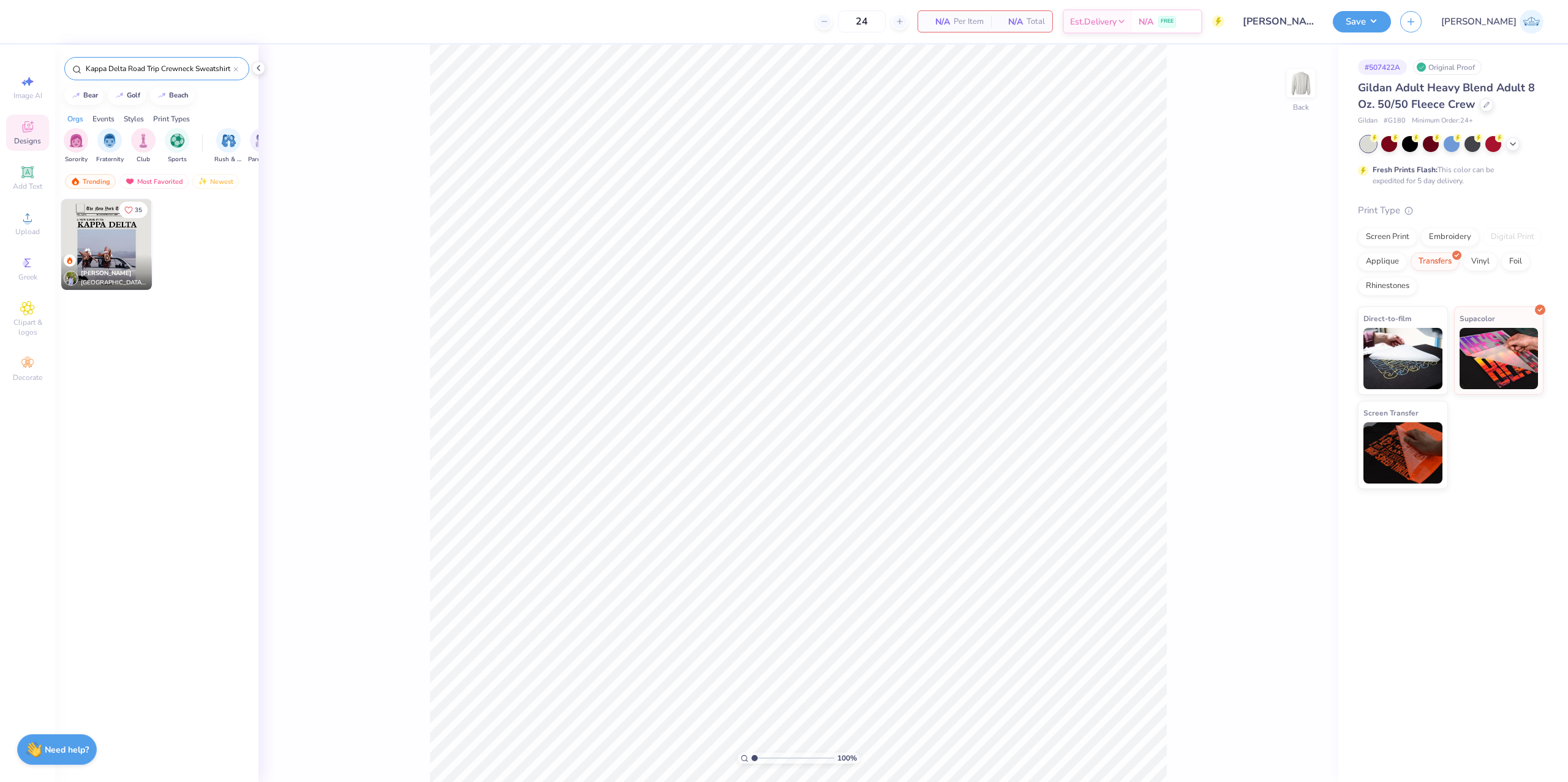
type input "Kappa Delta Road Trip Crewneck Sweatshirt"
click at [99, 263] on div "Cameron Oppelt Kappa Delta, University of North Carolina Wilmington" at bounding box center [106, 272] width 91 height 36
drag, startPoint x: 758, startPoint y: 756, endPoint x: 769, endPoint y: 761, distance: 12.1
type input "2.83"
click at [769, 761] on input "range" at bounding box center [792, 758] width 82 height 11
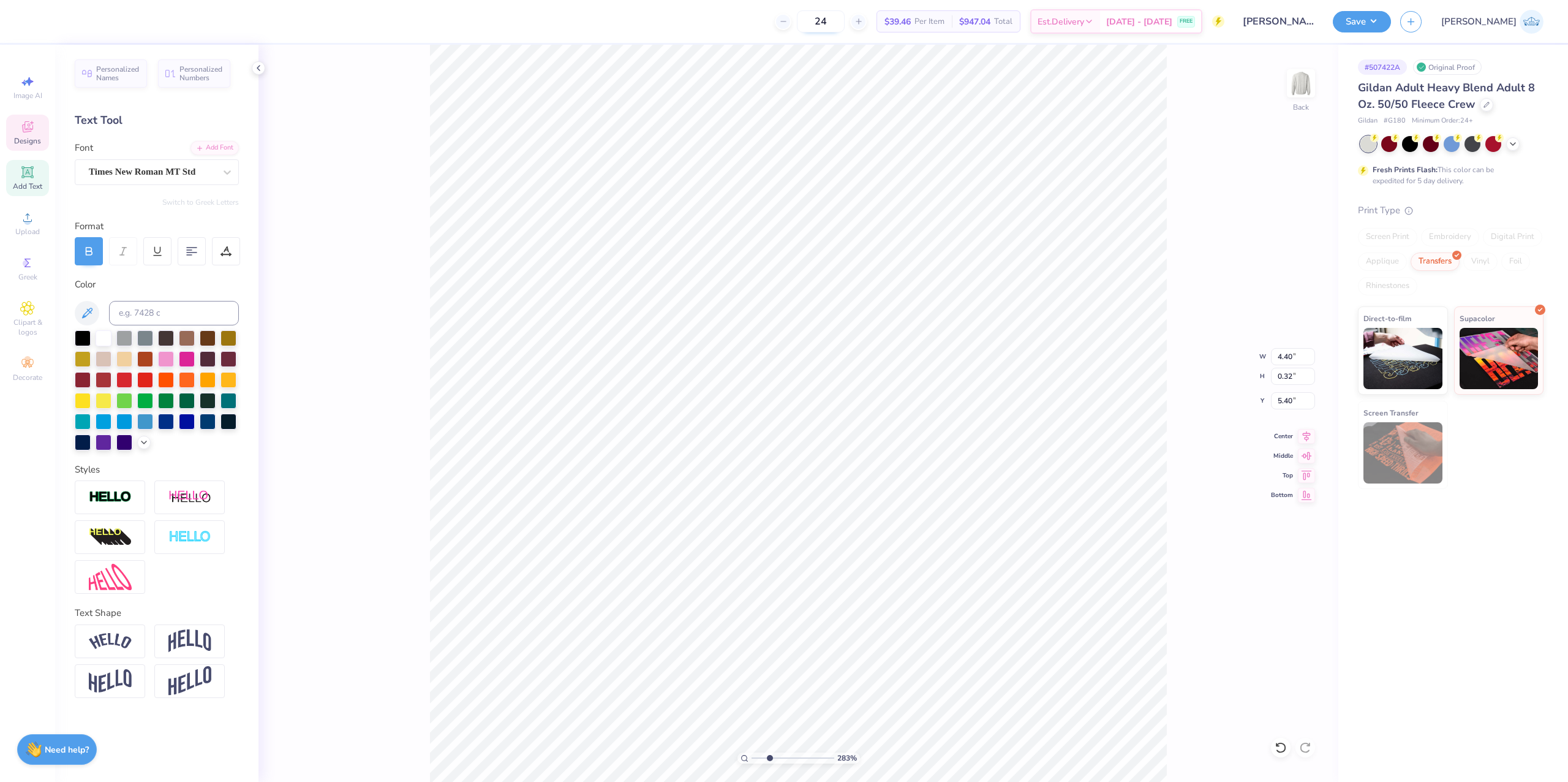
scroll to position [13, 10]
type textarea "SOCIETY OF WOMEN ENGINEERS"
type input "9.61"
type input "0.87"
type input "5.92"
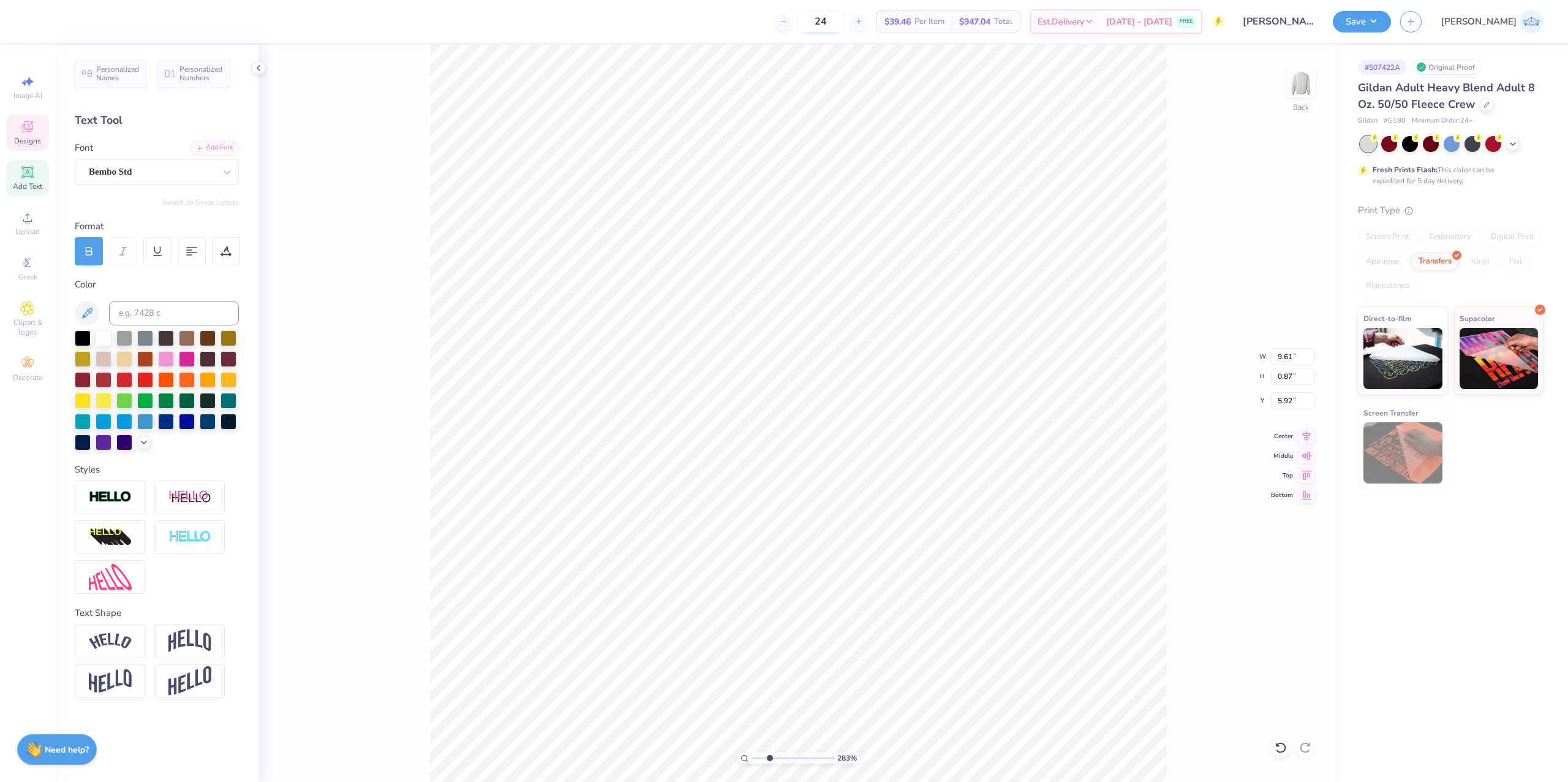
type textarea "AT THE OHIO STATE UNIVERSITY"
drag, startPoint x: 767, startPoint y: 753, endPoint x: 759, endPoint y: 753, distance: 8.0
type input "1.63"
click at [759, 753] on input "range" at bounding box center [792, 758] width 82 height 11
